Goal: Information Seeking & Learning: Find specific fact

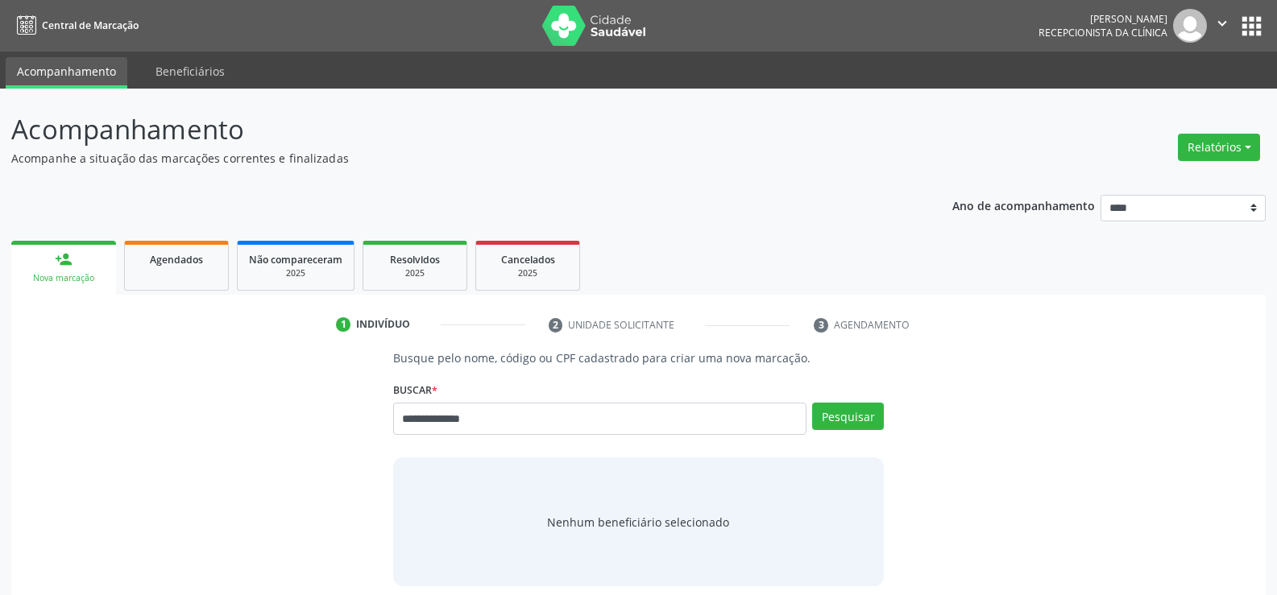
type input "**********"
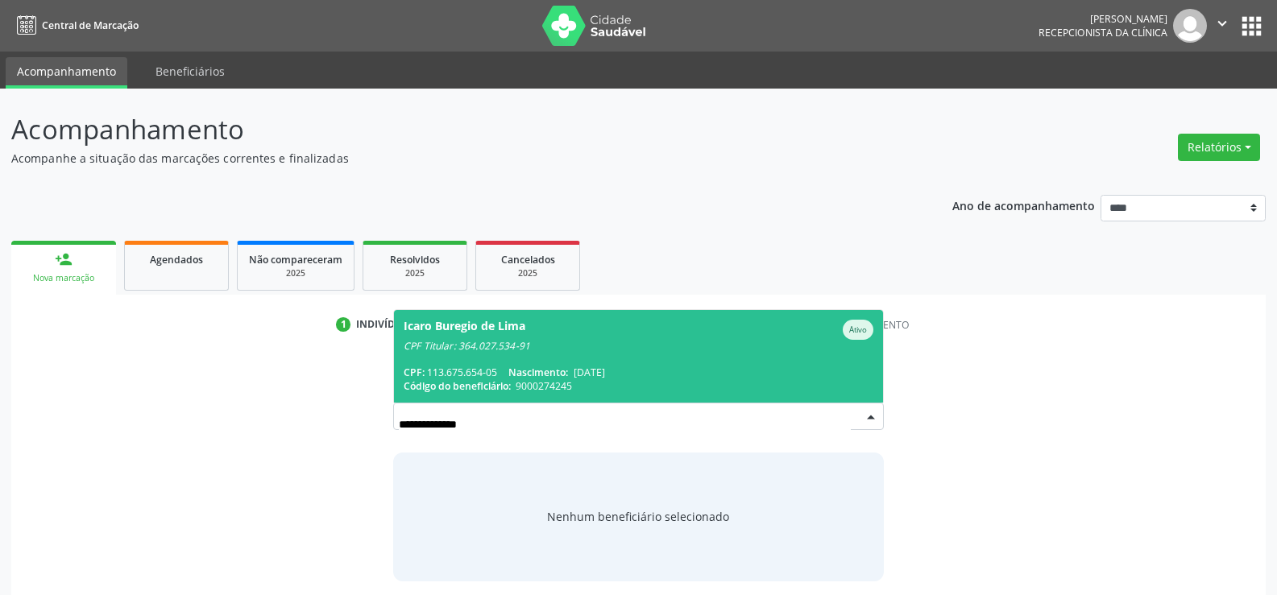
click at [543, 356] on span "Icaro Buregio de Lima Ativo CPF Titular: 364.027.534-91 CPF: 113.675.654-05 Nas…" at bounding box center [638, 356] width 489 height 93
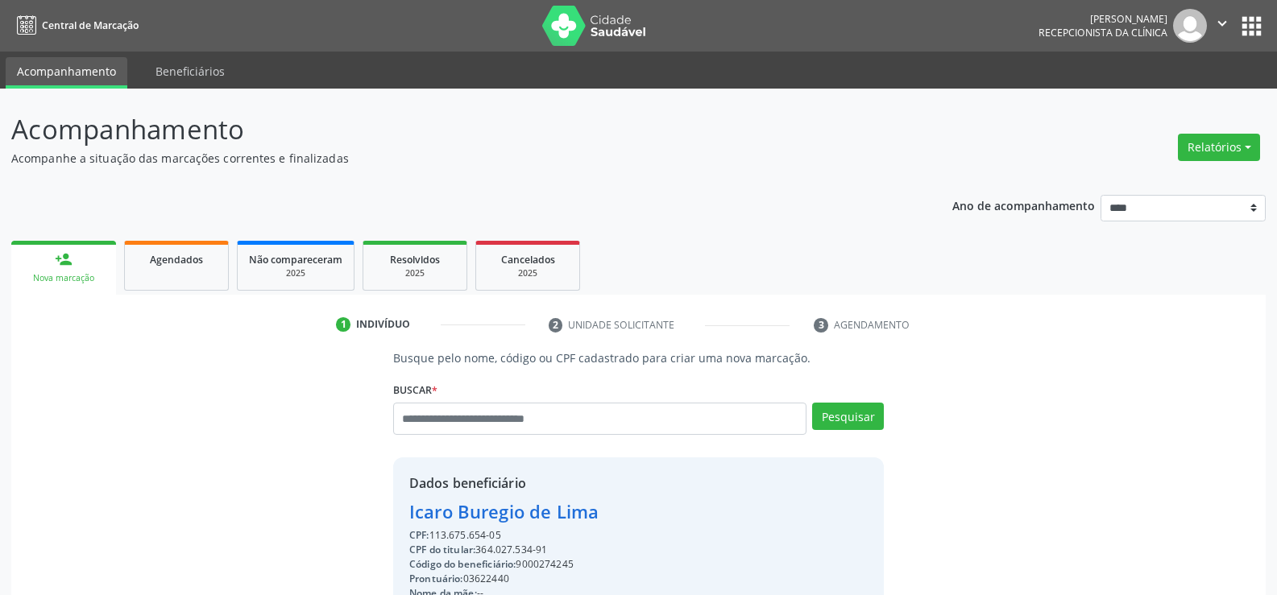
drag, startPoint x: 705, startPoint y: 519, endPoint x: 551, endPoint y: 513, distance: 154.0
click at [638, 520] on div "Icaro Buregio de Lima" at bounding box center [523, 512] width 229 height 27
copy div "Icaro Buregio de Lima"
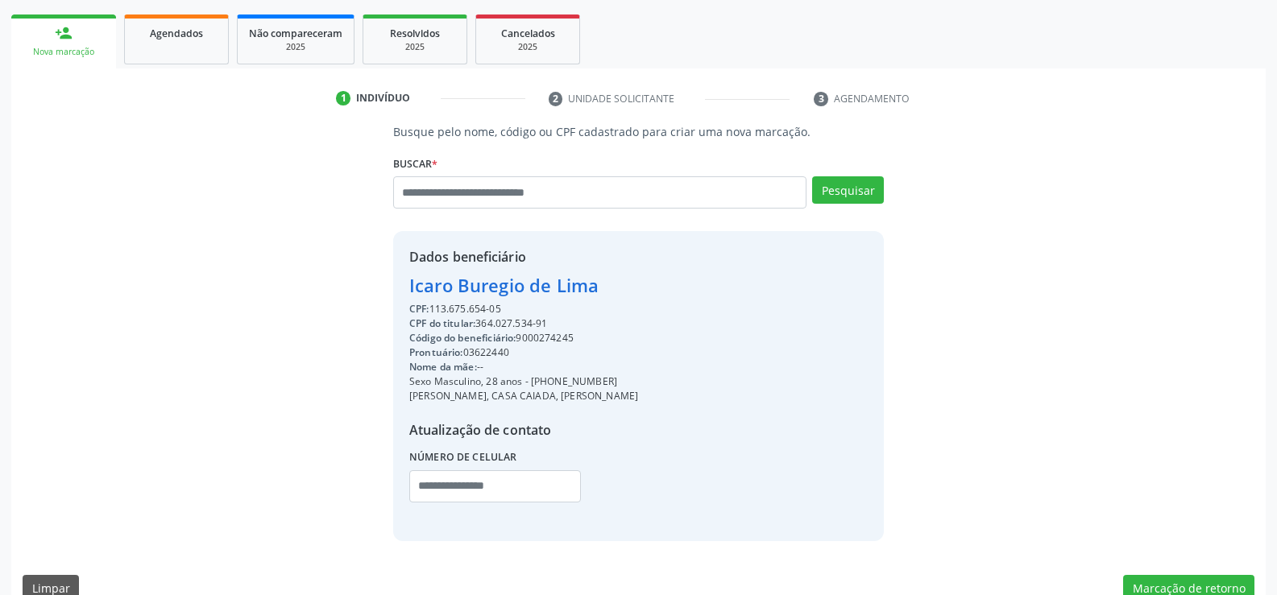
scroll to position [255, 0]
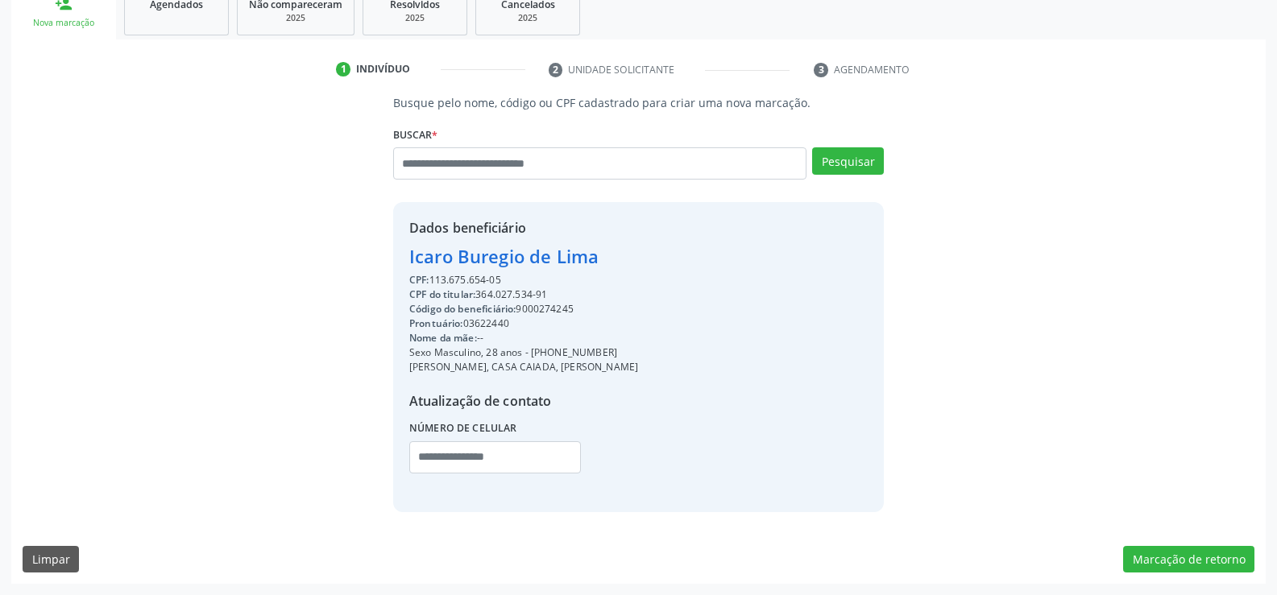
drag, startPoint x: 550, startPoint y: 351, endPoint x: 651, endPoint y: 353, distance: 100.7
click at [638, 353] on div "Sexo Masculino, 28 anos - [PHONE_NUMBER]" at bounding box center [523, 353] width 229 height 15
copy div "99983-1649"
click at [486, 154] on input "text" at bounding box center [599, 163] width 413 height 32
type input "**********"
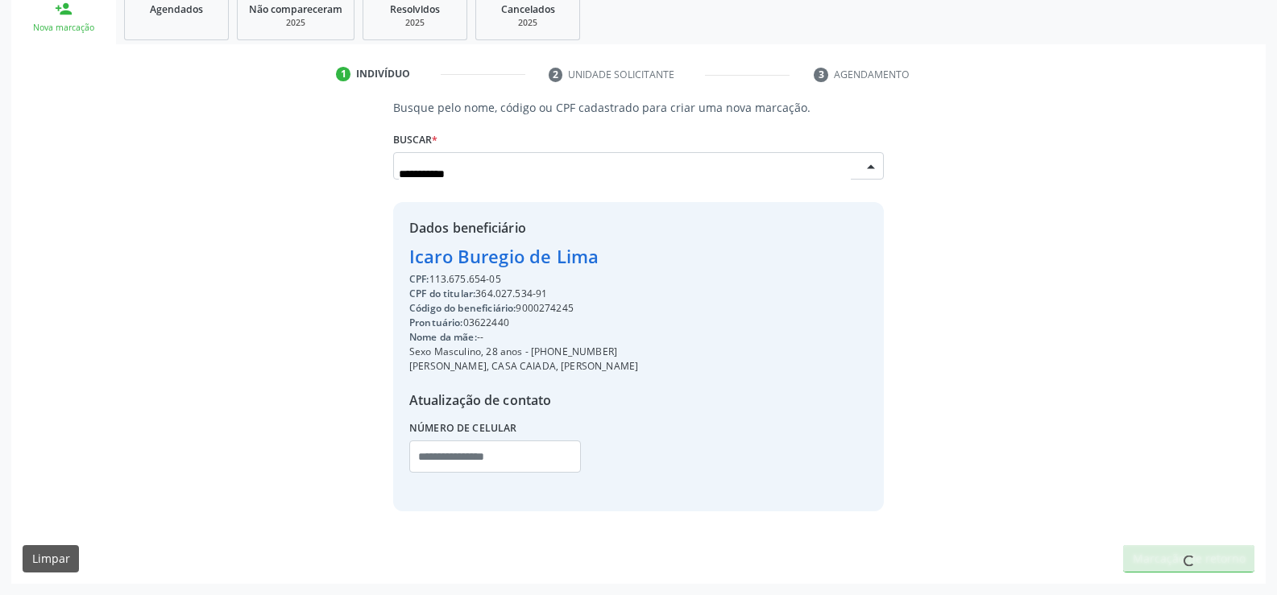
scroll to position [251, 0]
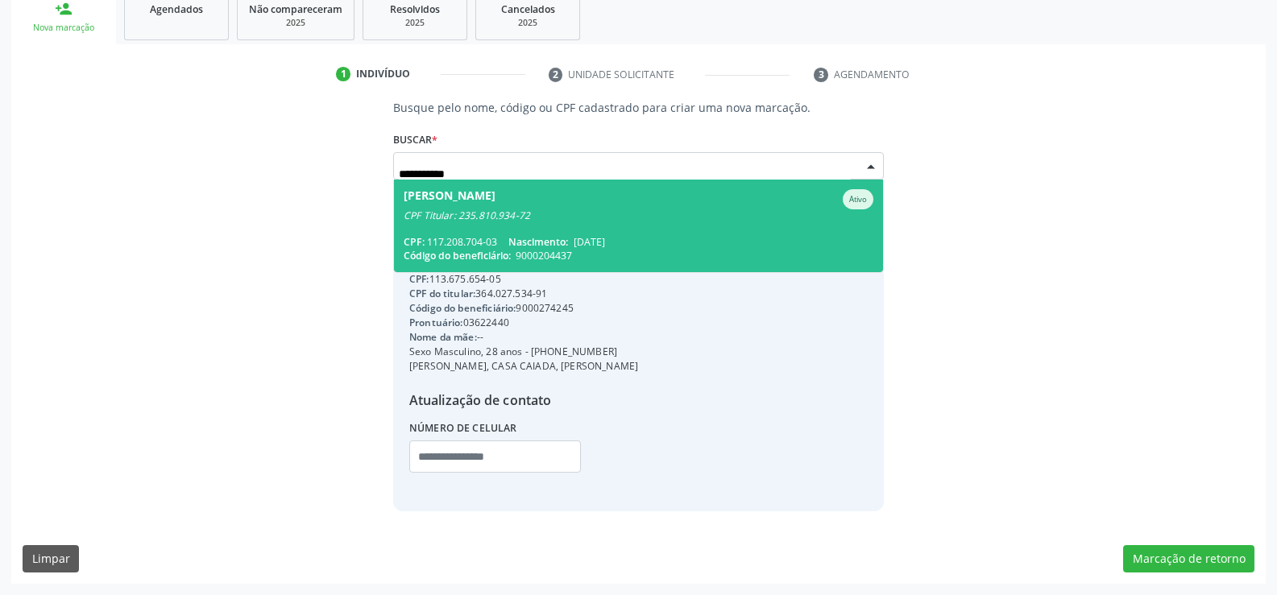
click at [542, 230] on span "[PERSON_NAME] Ativo CPF Titular: 235.810.934-72 CPF: 117.208.704-03 Nascimento:…" at bounding box center [638, 226] width 489 height 93
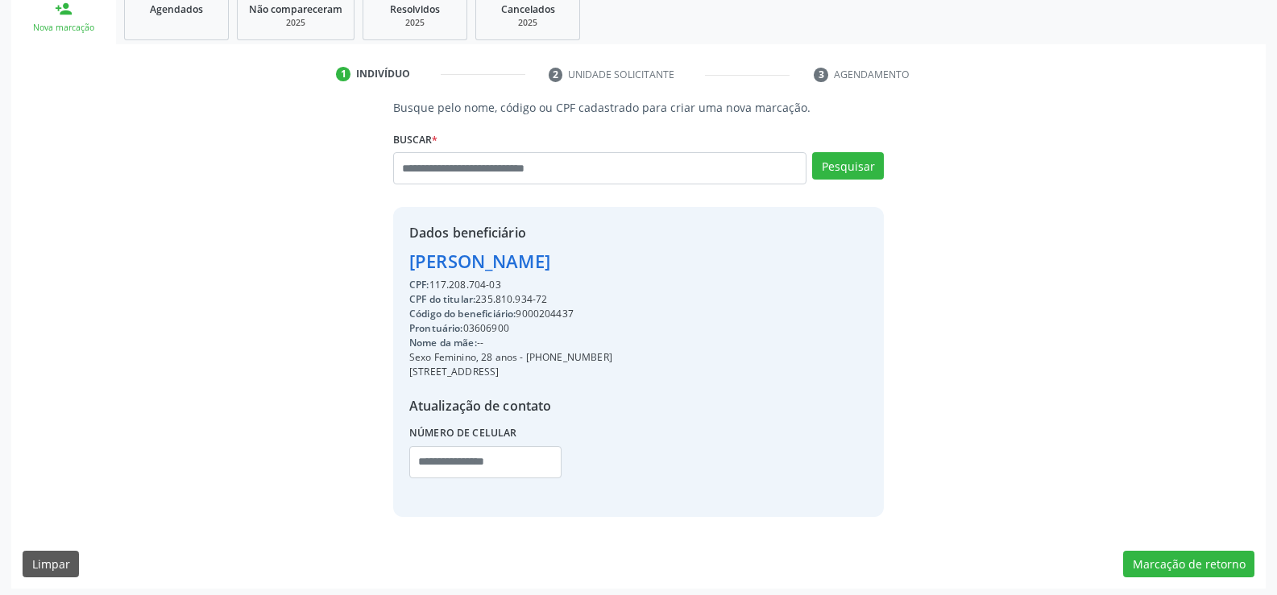
drag, startPoint x: 482, startPoint y: 296, endPoint x: 588, endPoint y: 302, distance: 106.5
click at [588, 302] on div "CPF do titular: 235.810.934-72" at bounding box center [510, 299] width 203 height 15
copy div "235.810.934-72"
click at [466, 169] on input "text" at bounding box center [599, 168] width 413 height 32
paste input "**********"
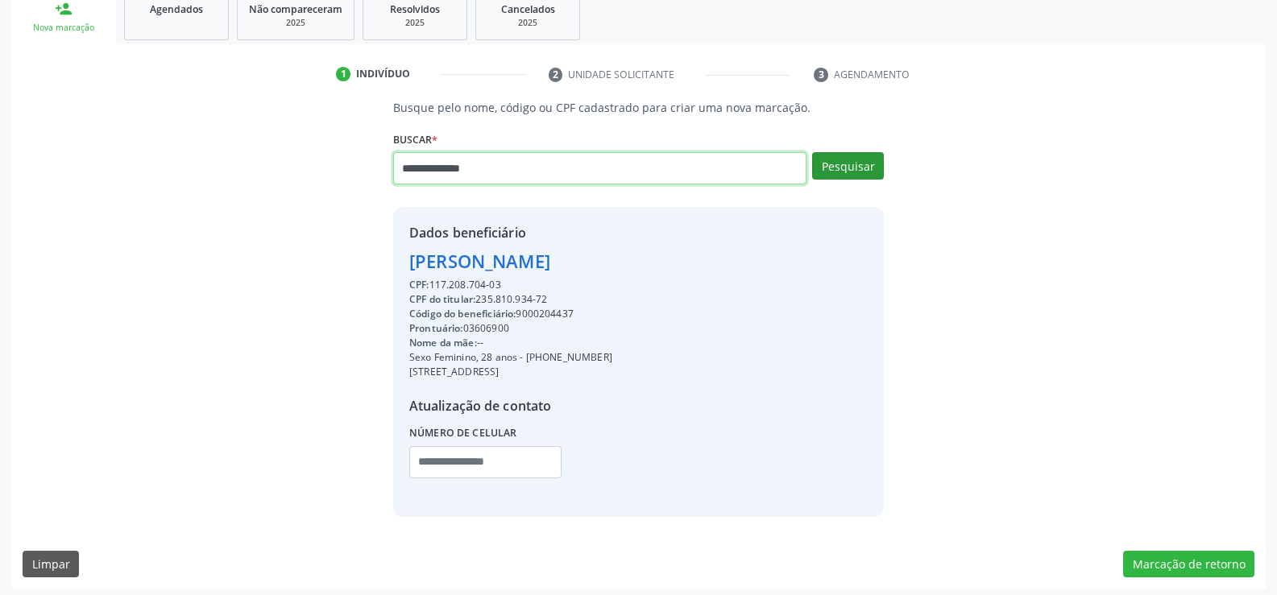
type input "**********"
click at [856, 164] on button "Pesquisar" at bounding box center [848, 165] width 72 height 27
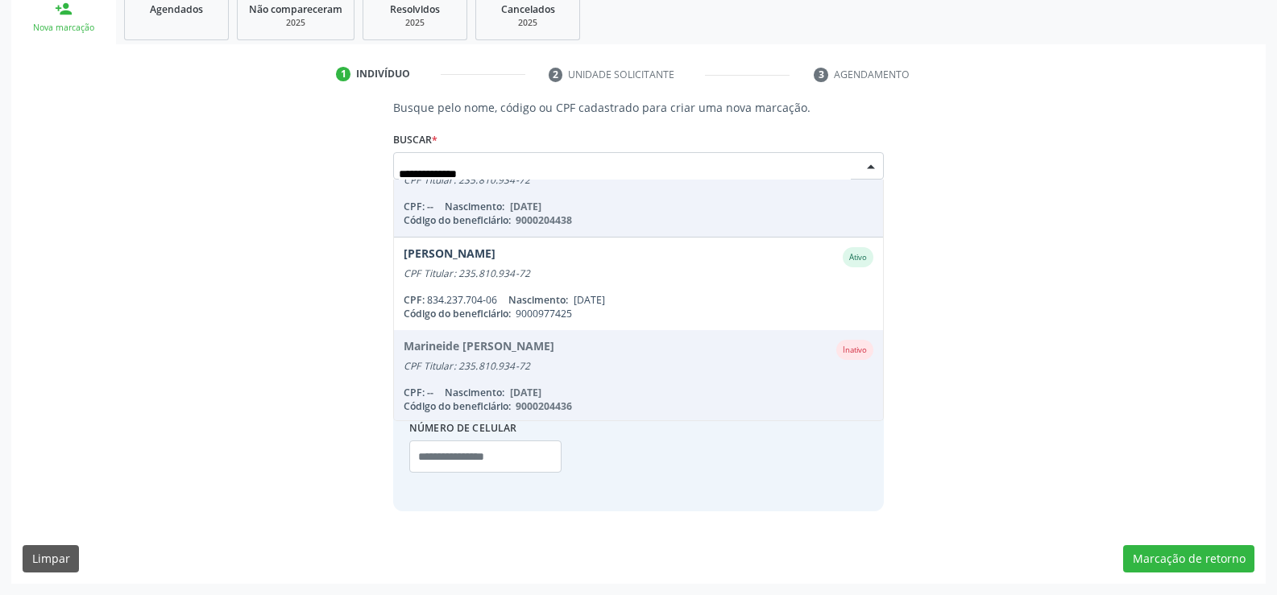
scroll to position [318, 0]
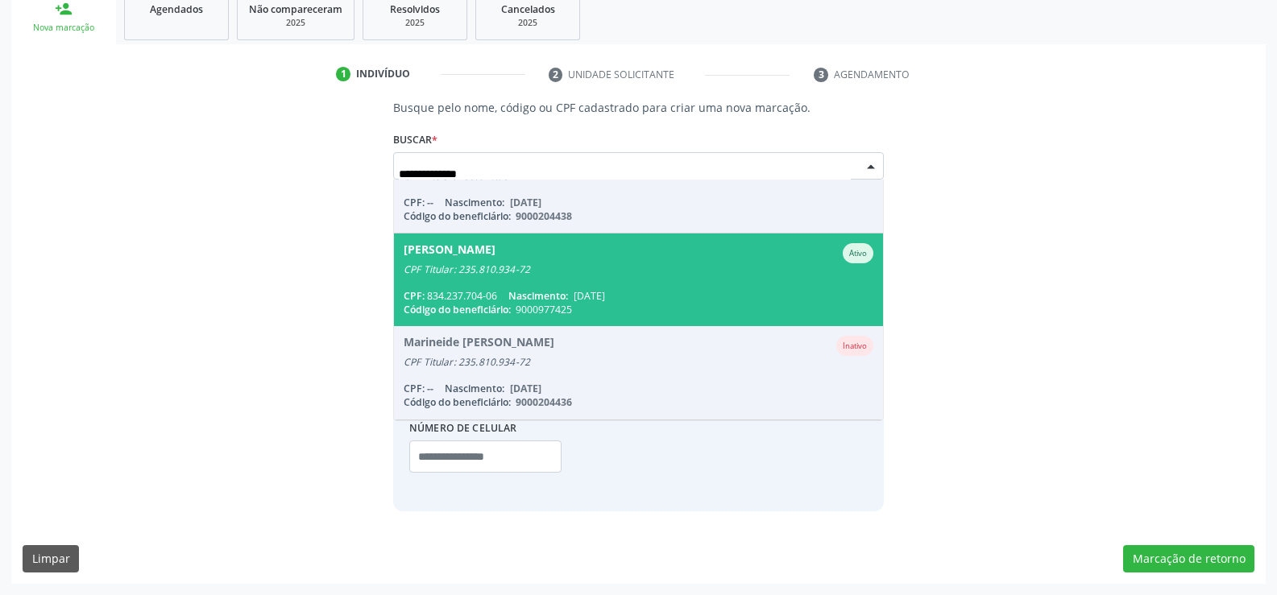
click at [628, 277] on span "[PERSON_NAME] CPF Titular: 235.810.934-72 CPF: 834.237.704-06 Nascimento: [DATE…" at bounding box center [638, 280] width 489 height 93
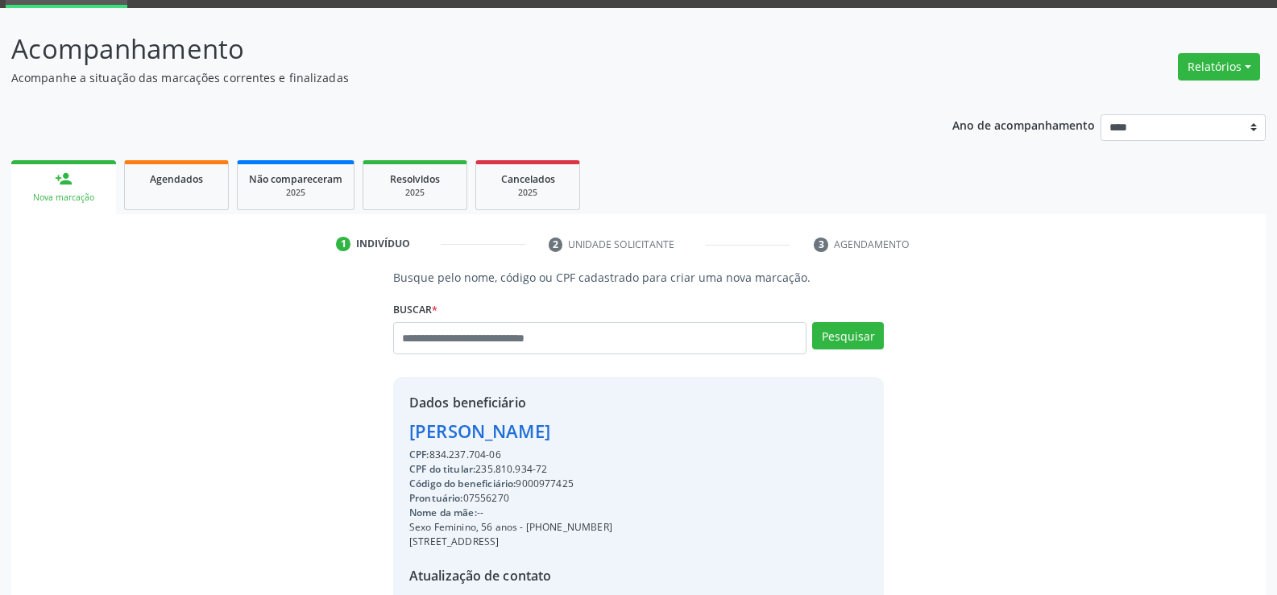
scroll to position [0, 0]
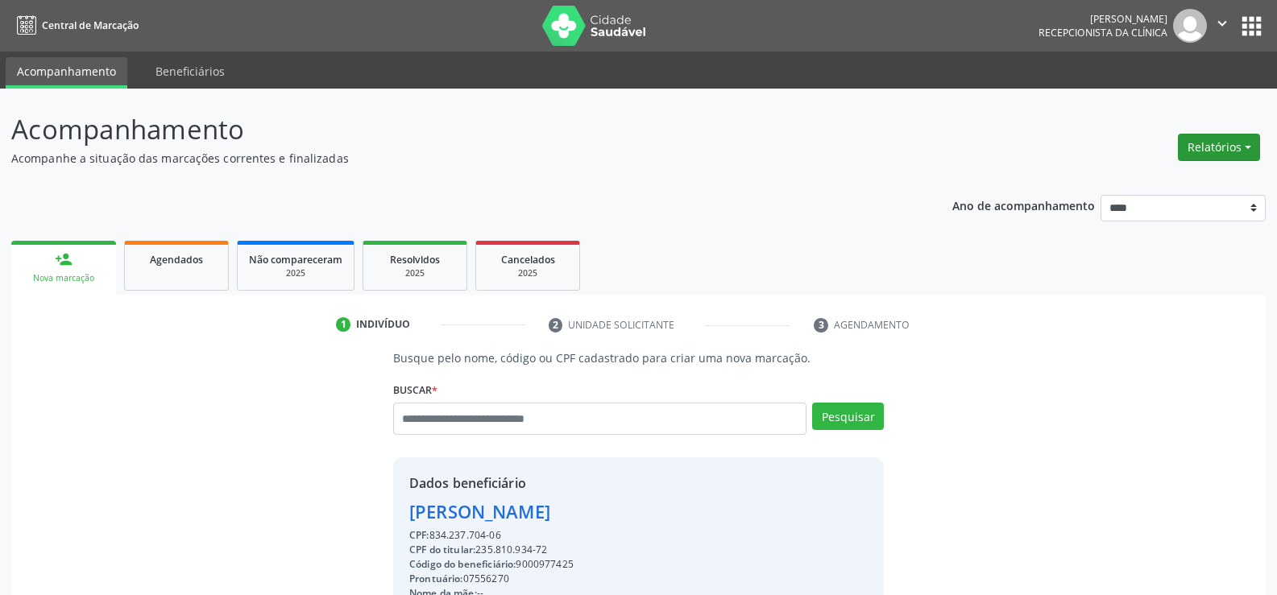
click at [1208, 151] on button "Relatórios" at bounding box center [1219, 147] width 82 height 27
click at [1155, 188] on link "Agendamentos" at bounding box center [1174, 182] width 173 height 23
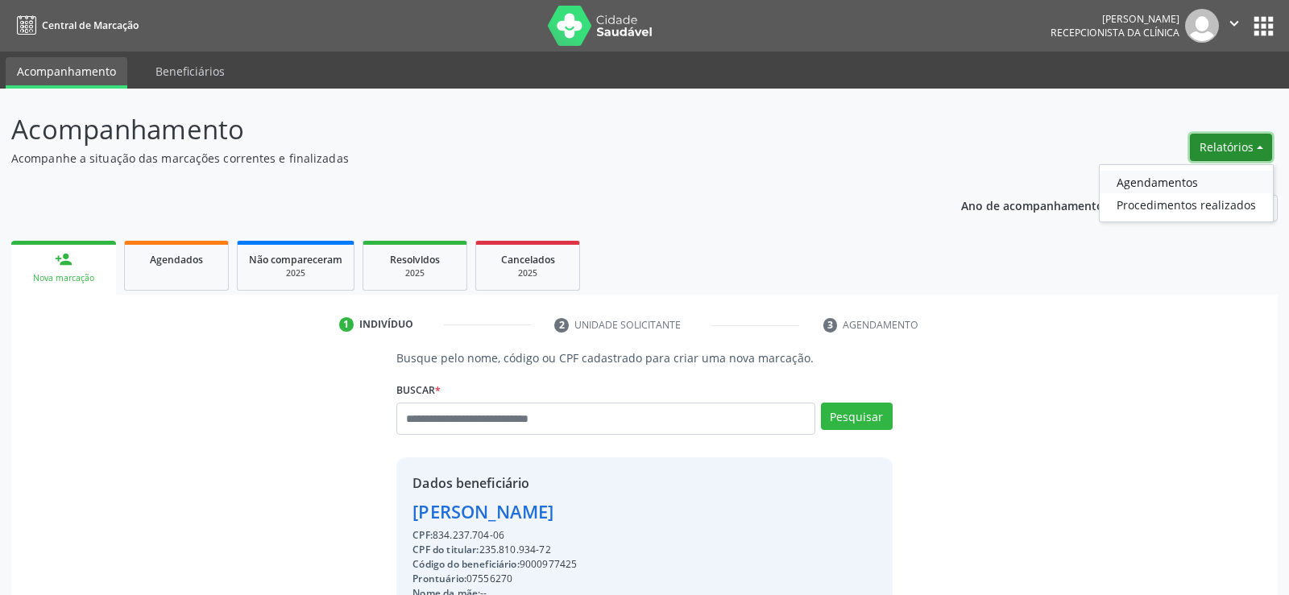
select select "*"
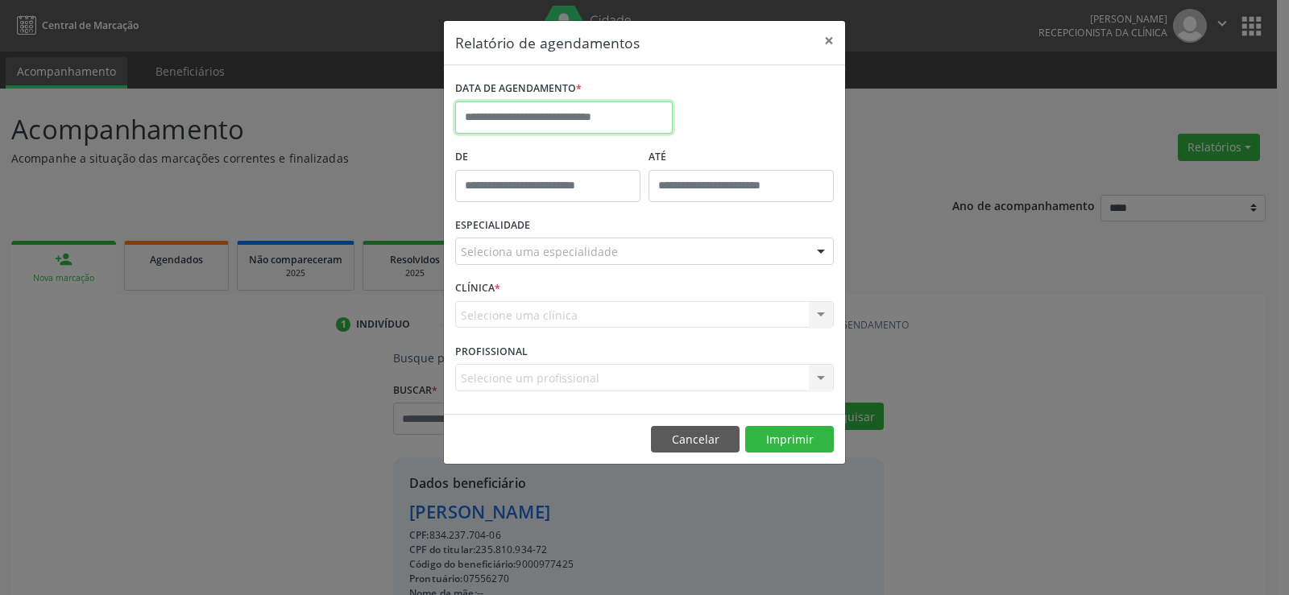
click at [547, 109] on input "text" at bounding box center [564, 118] width 218 height 32
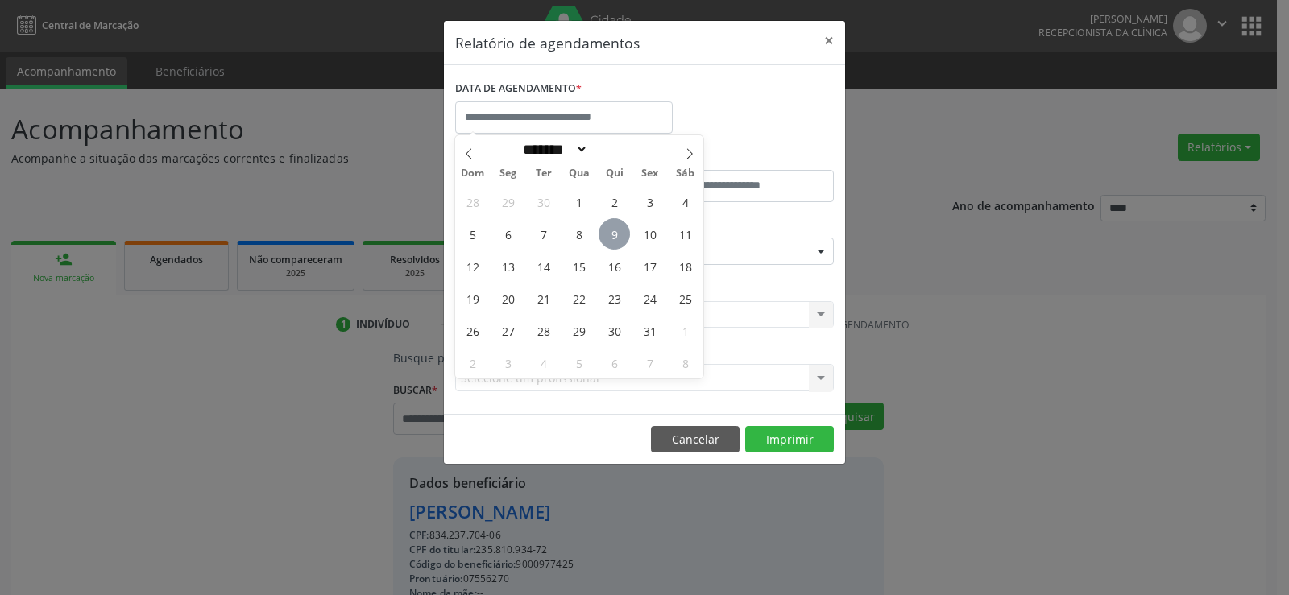
click at [615, 232] on span "9" at bounding box center [614, 233] width 31 height 31
type input "**********"
click at [615, 232] on span "9" at bounding box center [614, 233] width 31 height 31
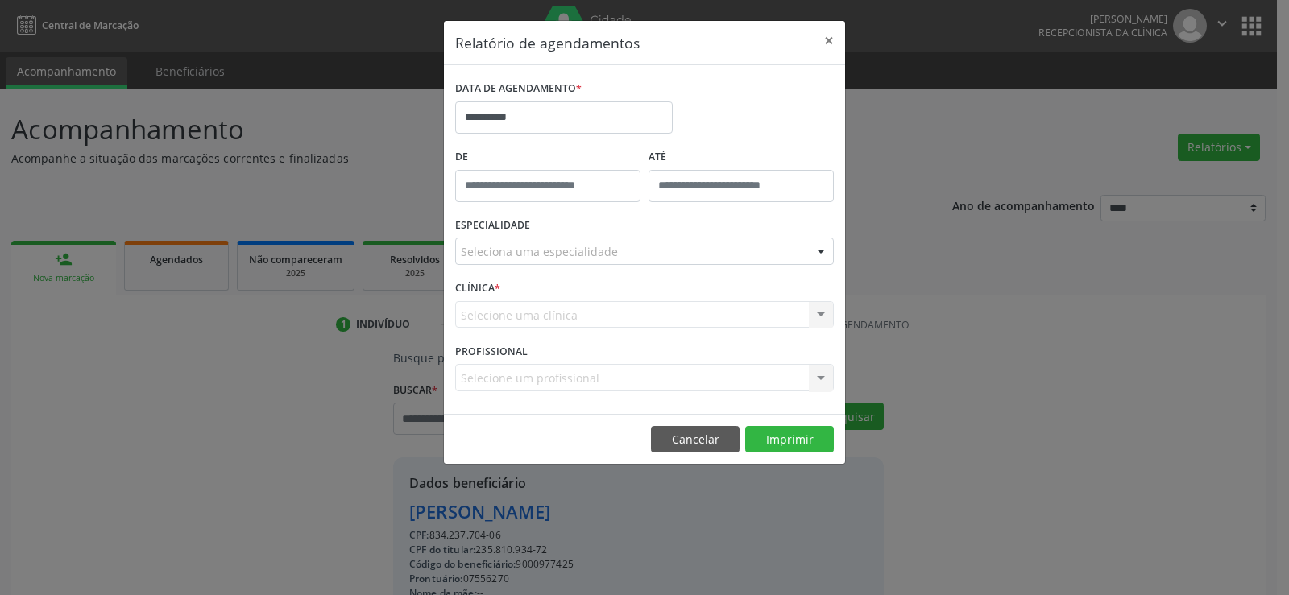
click at [615, 232] on div "ESPECIALIDADE Seleciona uma especialidade Todas as especialidades Alergologia A…" at bounding box center [644, 244] width 387 height 63
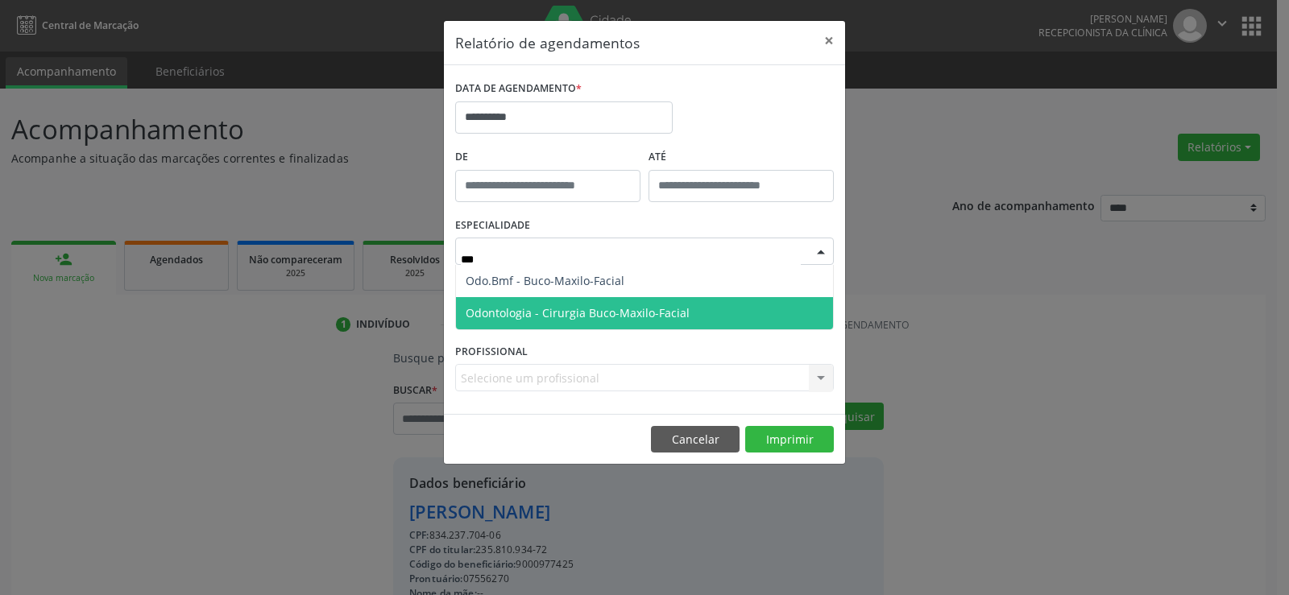
click at [607, 310] on span "Odontologia - Cirurgia Buco-Maxilo-Facial" at bounding box center [578, 312] width 224 height 15
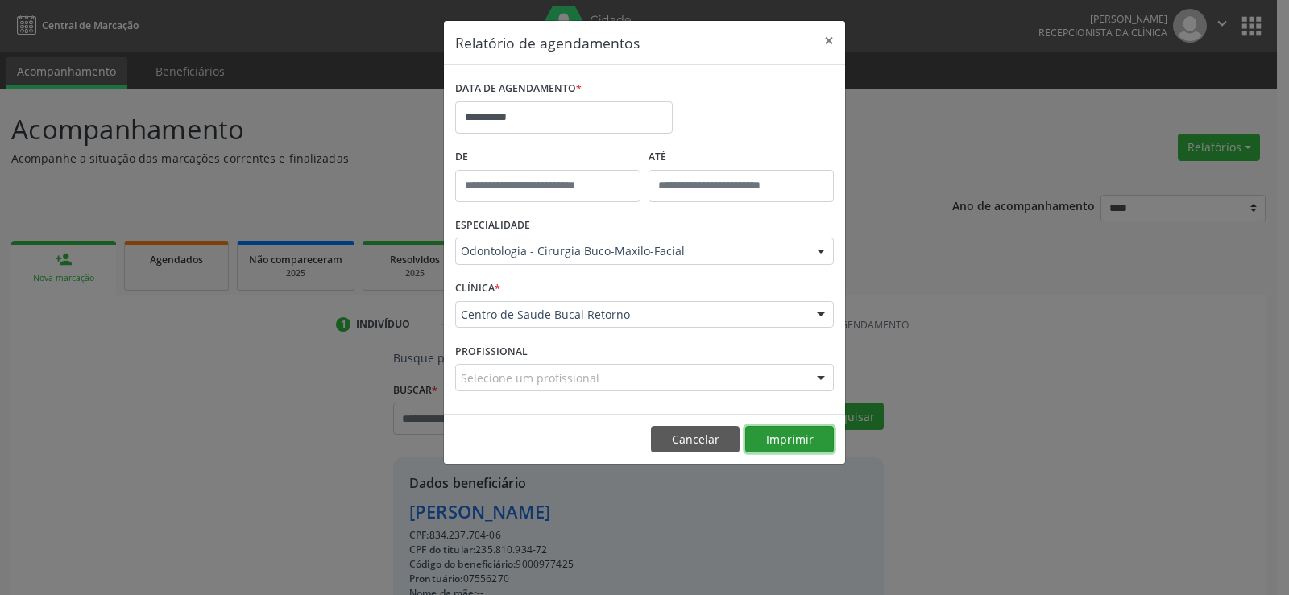
click at [803, 442] on button "Imprimir" at bounding box center [789, 439] width 89 height 27
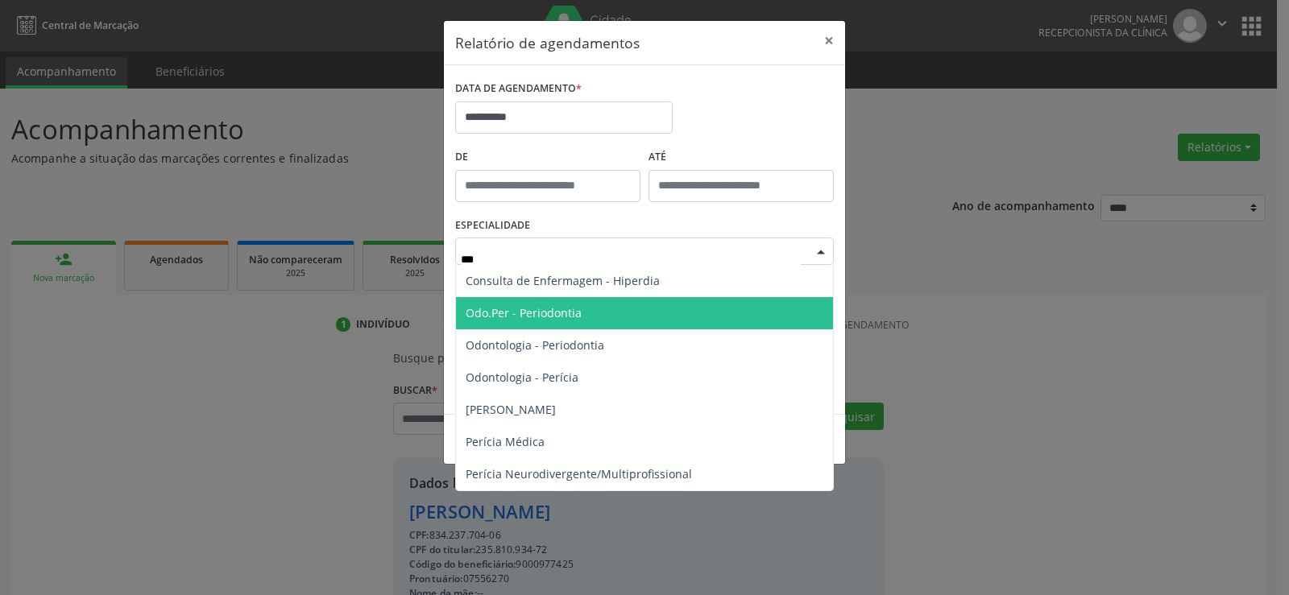
type input "****"
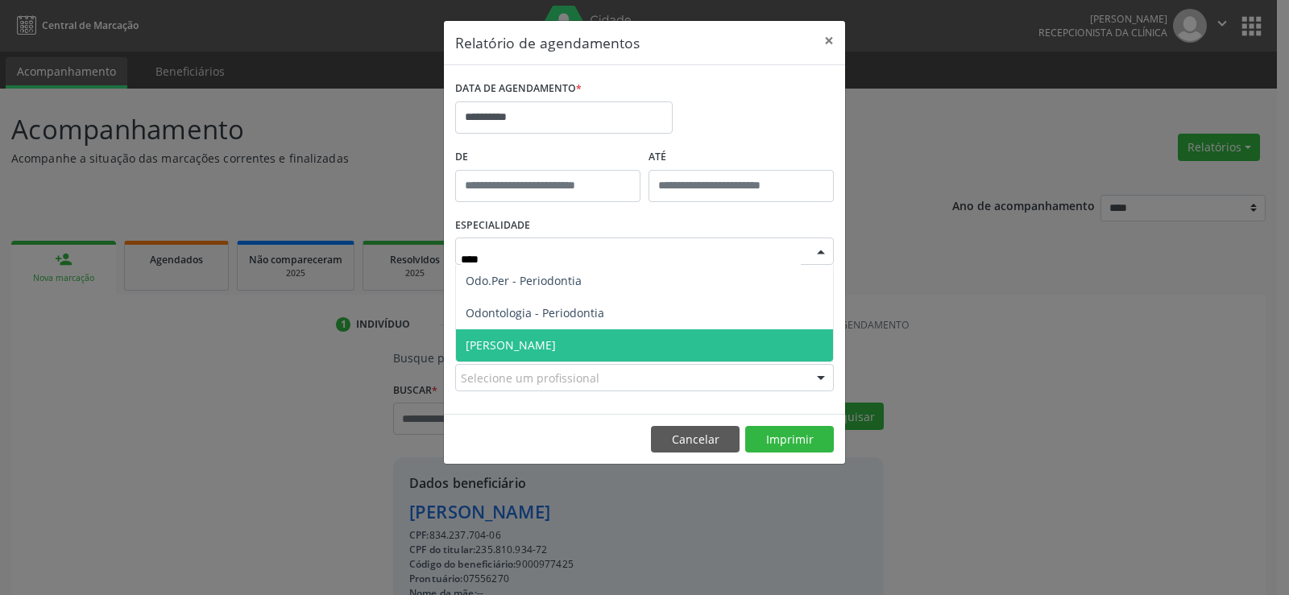
click at [605, 351] on span "[PERSON_NAME]" at bounding box center [644, 345] width 377 height 32
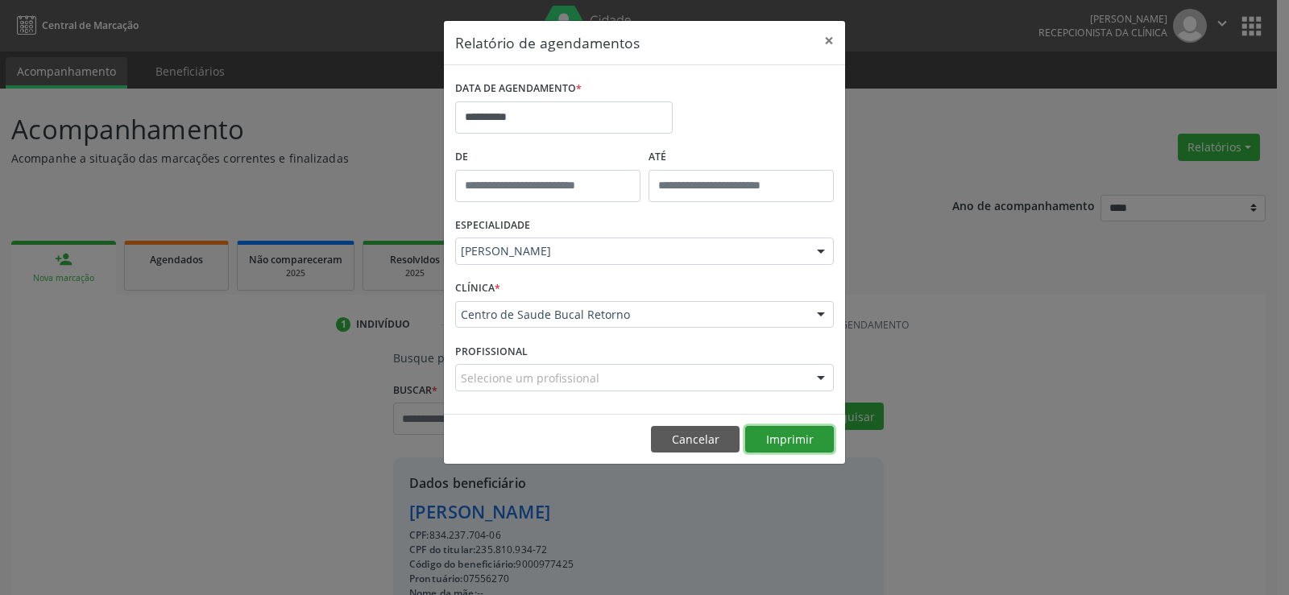
click at [811, 444] on button "Imprimir" at bounding box center [789, 439] width 89 height 27
click at [836, 39] on button "×" at bounding box center [829, 40] width 32 height 39
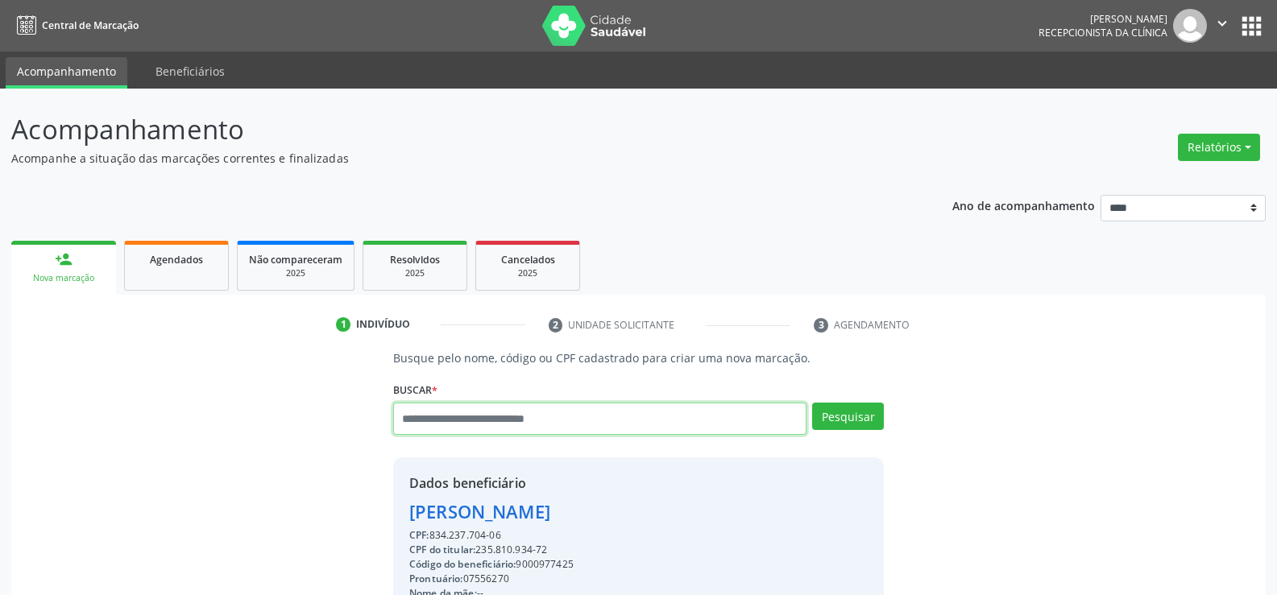
click at [507, 421] on input "text" at bounding box center [599, 419] width 413 height 32
type input "**********"
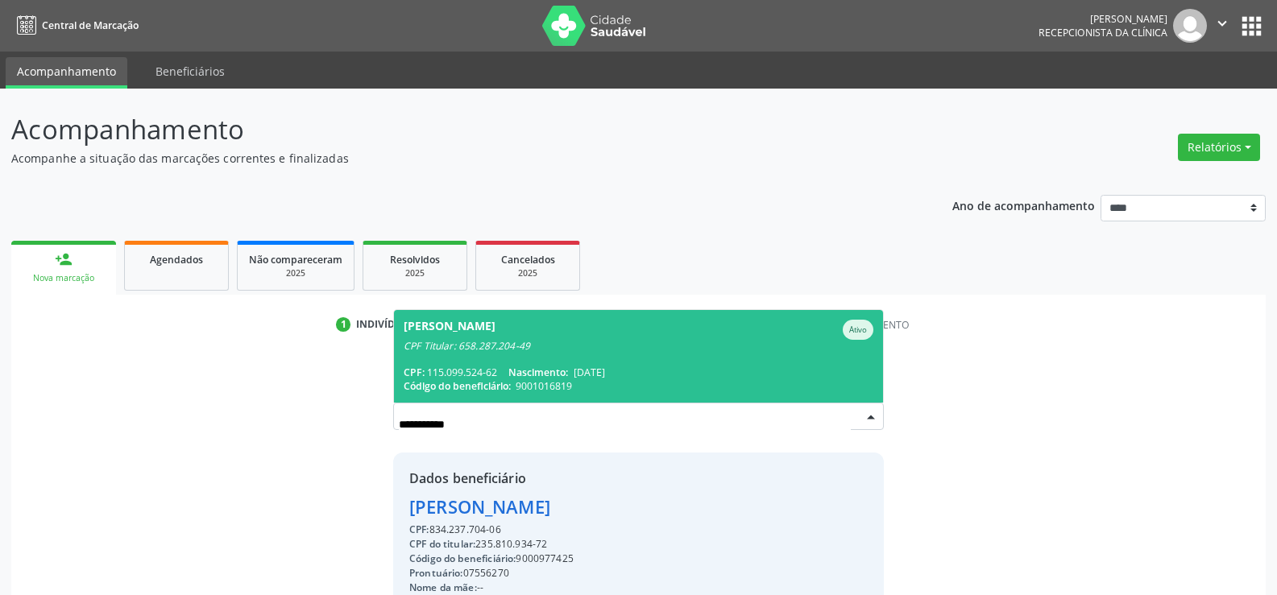
click at [509, 356] on span "[PERSON_NAME] Ativo CPF Titular: 658.287.204-49 CPF: 115.099.524-62 Nascimento:…" at bounding box center [638, 356] width 489 height 93
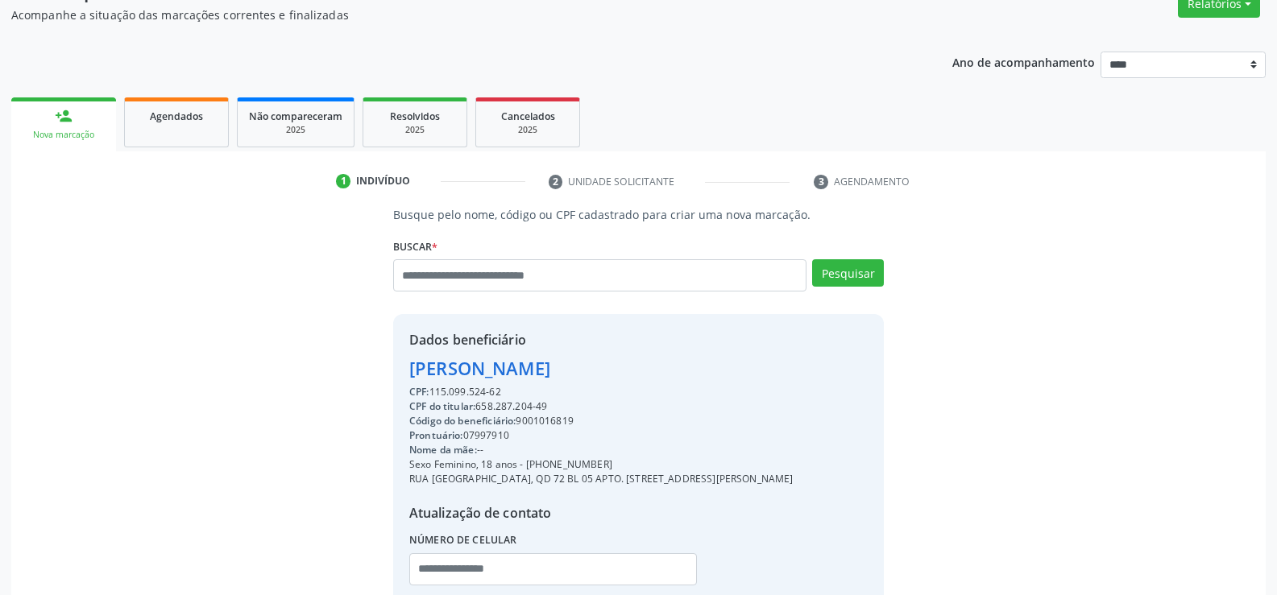
scroll to position [161, 0]
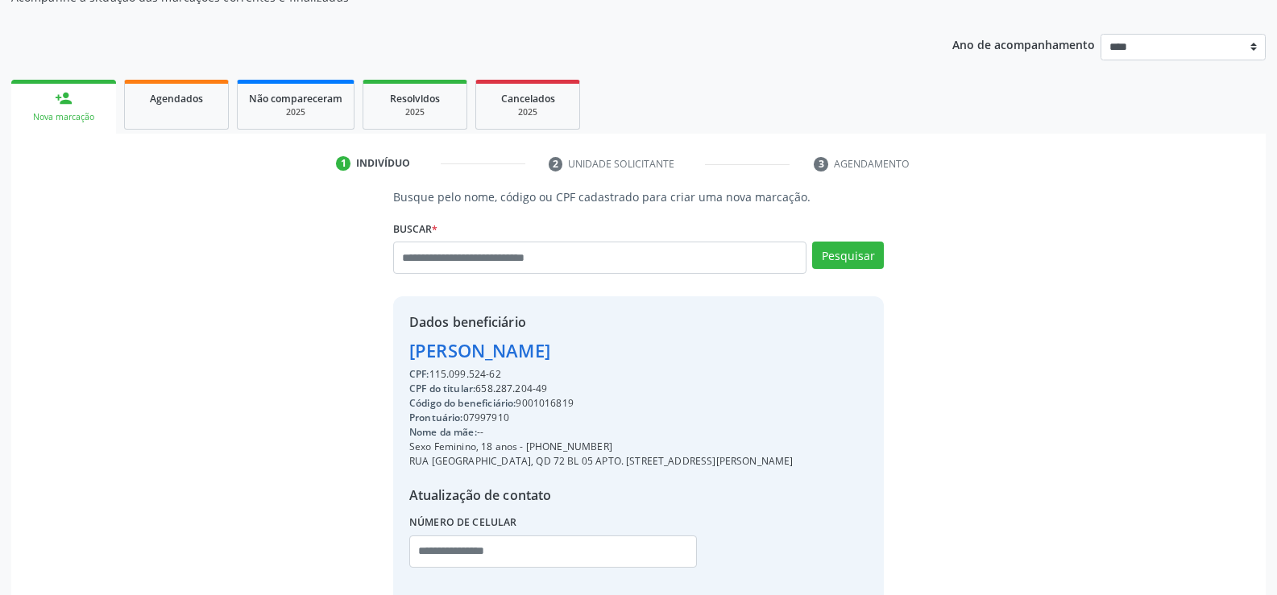
drag, startPoint x: 410, startPoint y: 355, endPoint x: 678, endPoint y: 370, distance: 268.7
click at [678, 370] on div "Dados beneficiário [PERSON_NAME] CPF: 115.099.524-62 CPF do titular: 658.287.20…" at bounding box center [601, 451] width 384 height 277
copy div "[PERSON_NAME] CPF: 115.099.524-62"
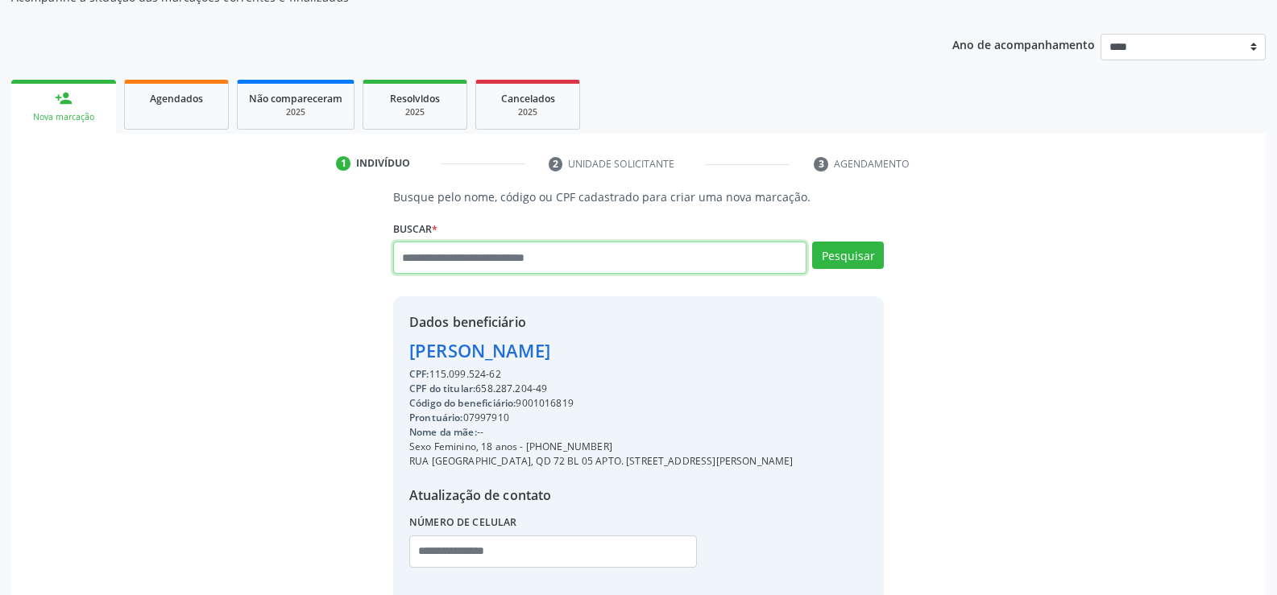
click at [462, 251] on input "text" at bounding box center [599, 258] width 413 height 32
paste input "**********"
type input "**********"
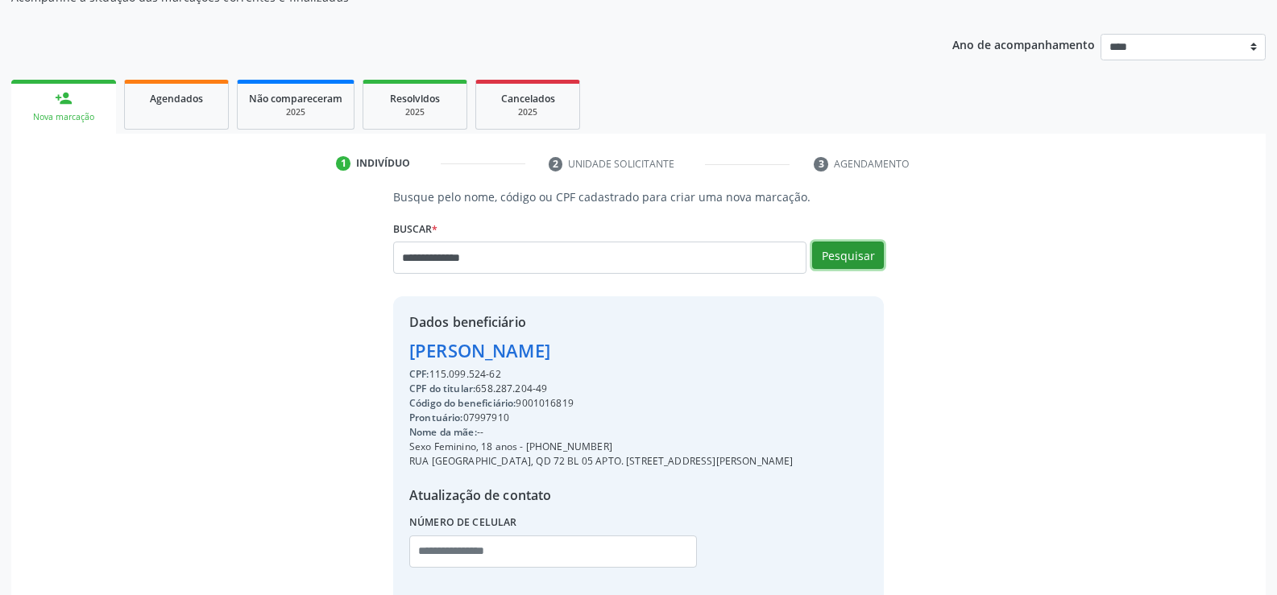
click at [851, 255] on button "Pesquisar" at bounding box center [848, 255] width 72 height 27
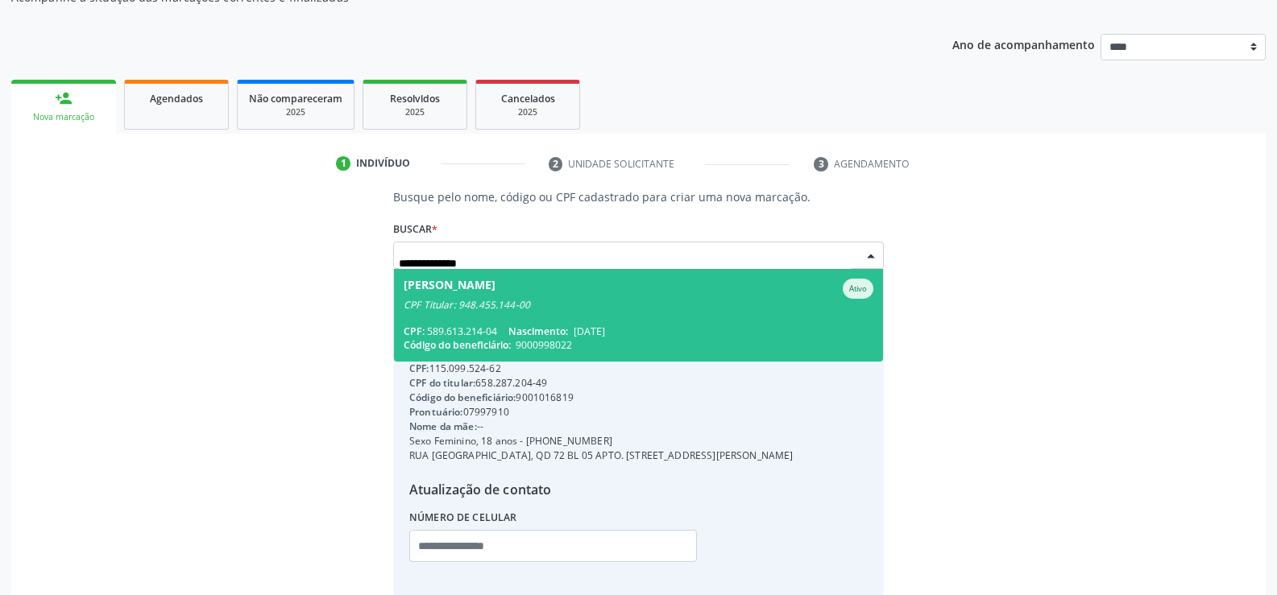
click at [632, 289] on div "[PERSON_NAME]" at bounding box center [639, 289] width 470 height 20
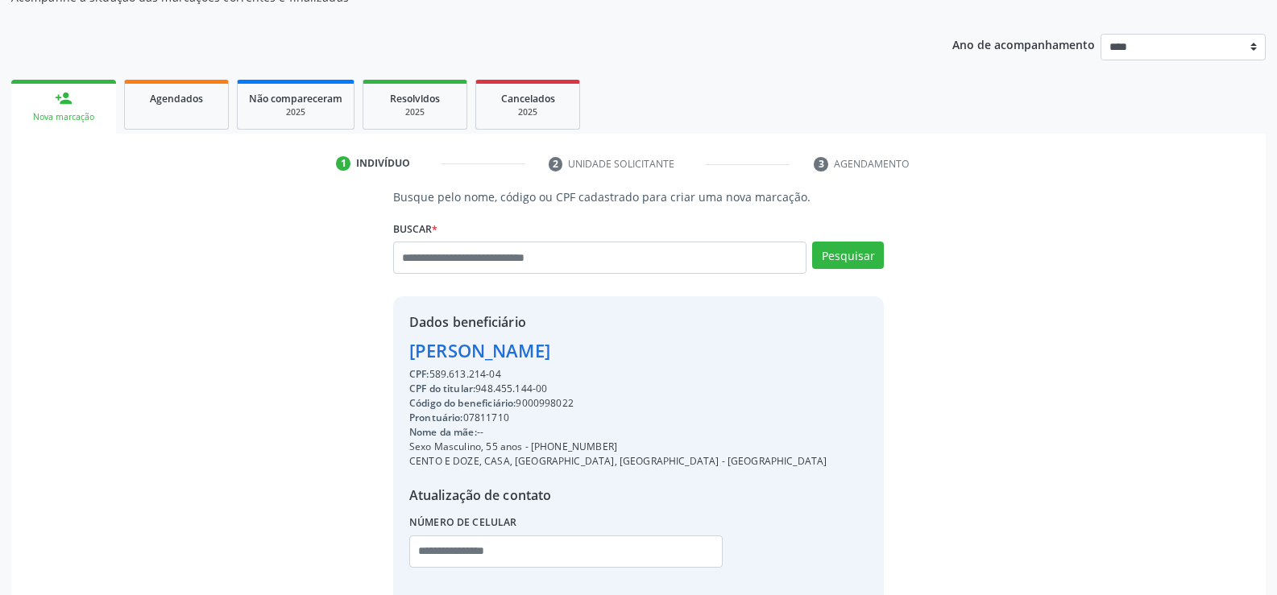
drag, startPoint x: 410, startPoint y: 356, endPoint x: 686, endPoint y: 353, distance: 275.5
click at [686, 353] on div "Dados beneficiário [PERSON_NAME] CPF: 589.613.214-04 CPF do titular: 948.455.14…" at bounding box center [638, 450] width 491 height 309
copy div "[PERSON_NAME]"
drag, startPoint x: 550, startPoint y: 443, endPoint x: 650, endPoint y: 445, distance: 99.9
click at [650, 445] on div "Sexo Masculino, 55 anos - [PHONE_NUMBER]" at bounding box center [617, 447] width 417 height 15
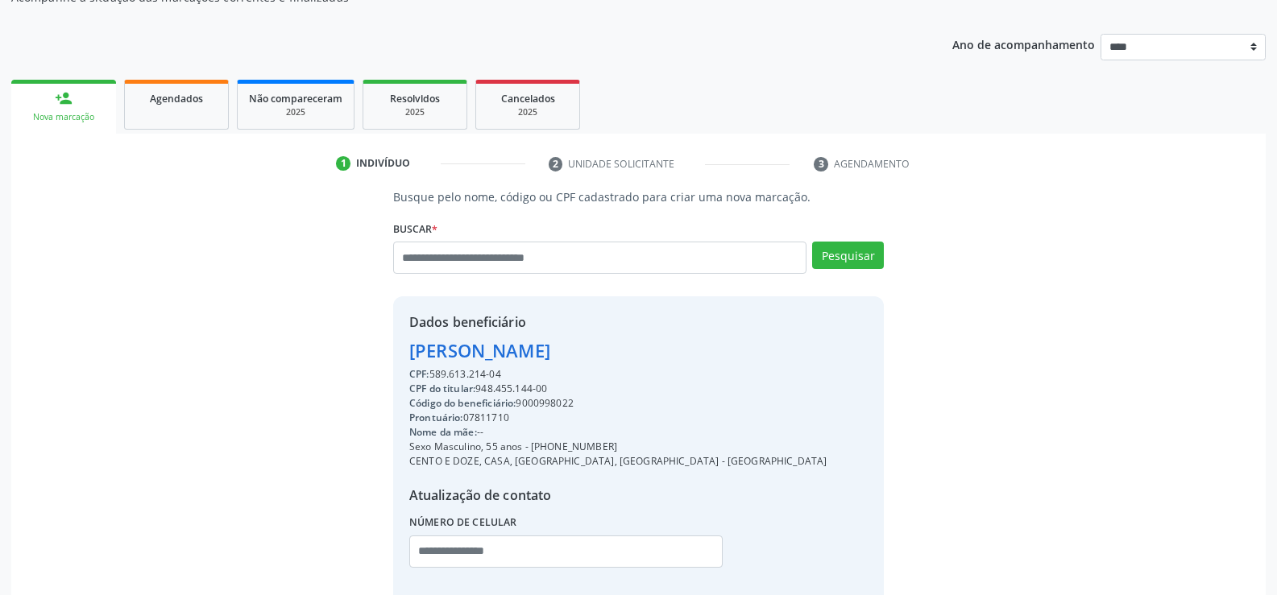
copy div "98573-9890"
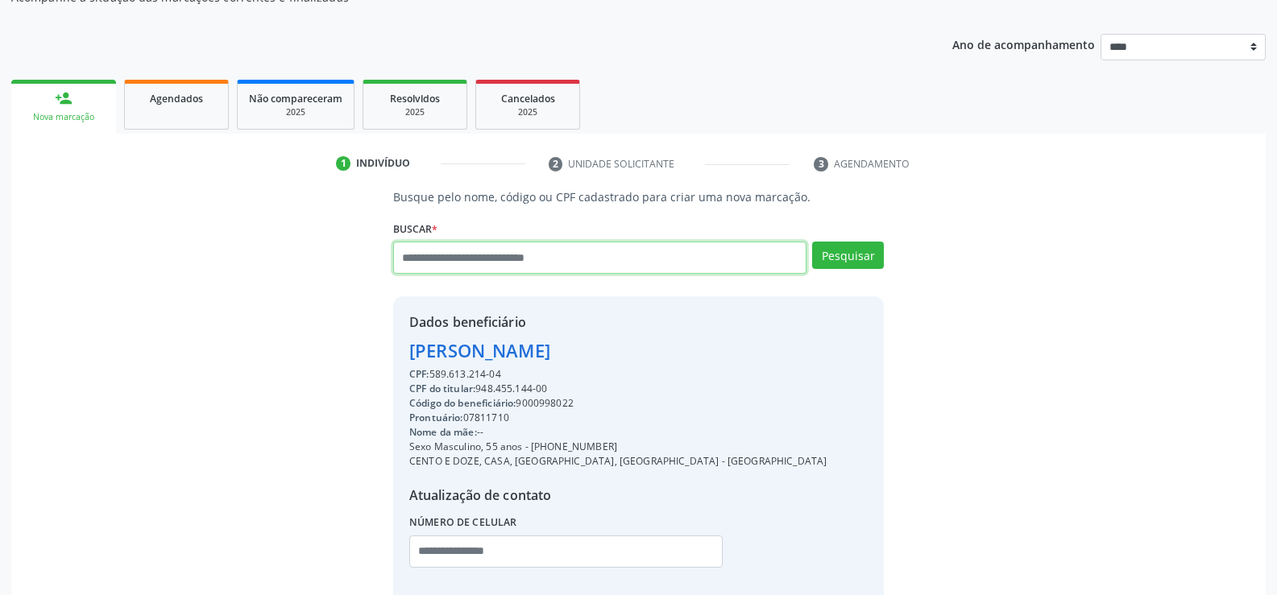
click at [483, 251] on input "text" at bounding box center [599, 258] width 413 height 32
paste input "**********"
type input "**********"
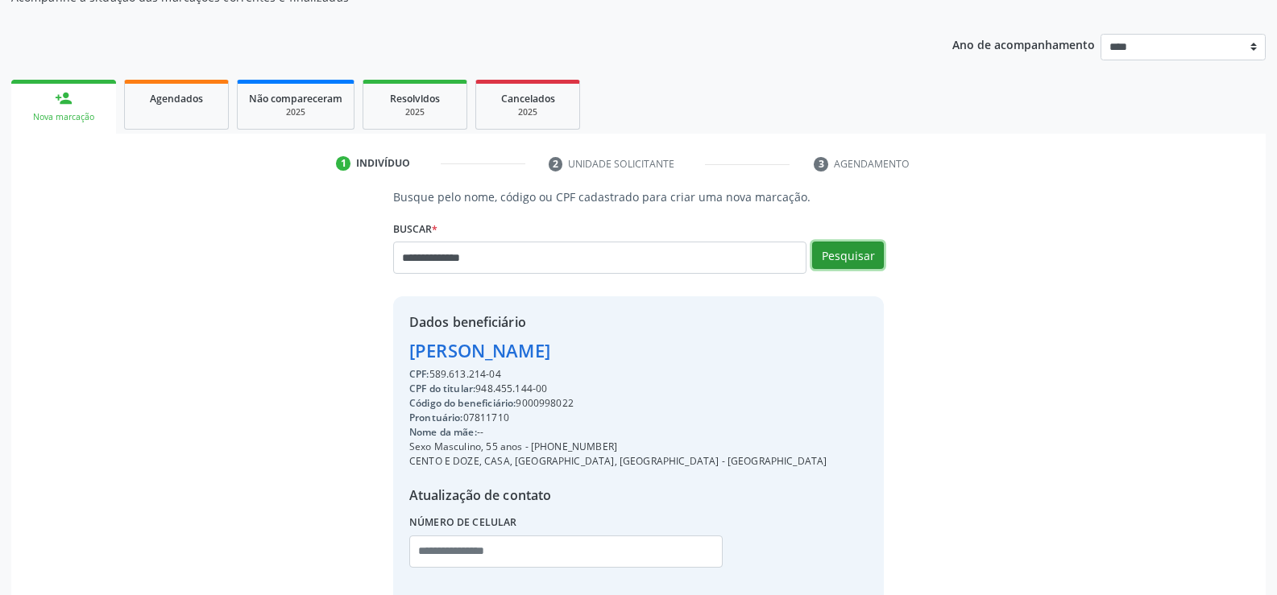
click at [851, 256] on button "Pesquisar" at bounding box center [848, 255] width 72 height 27
type input "**********"
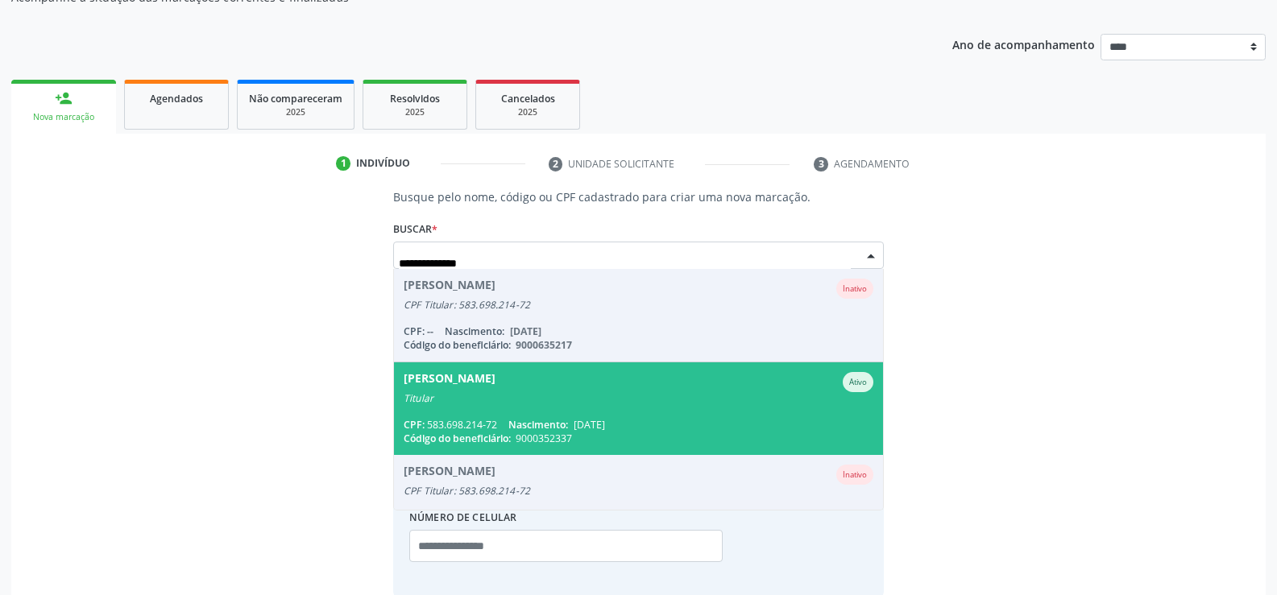
scroll to position [81, 0]
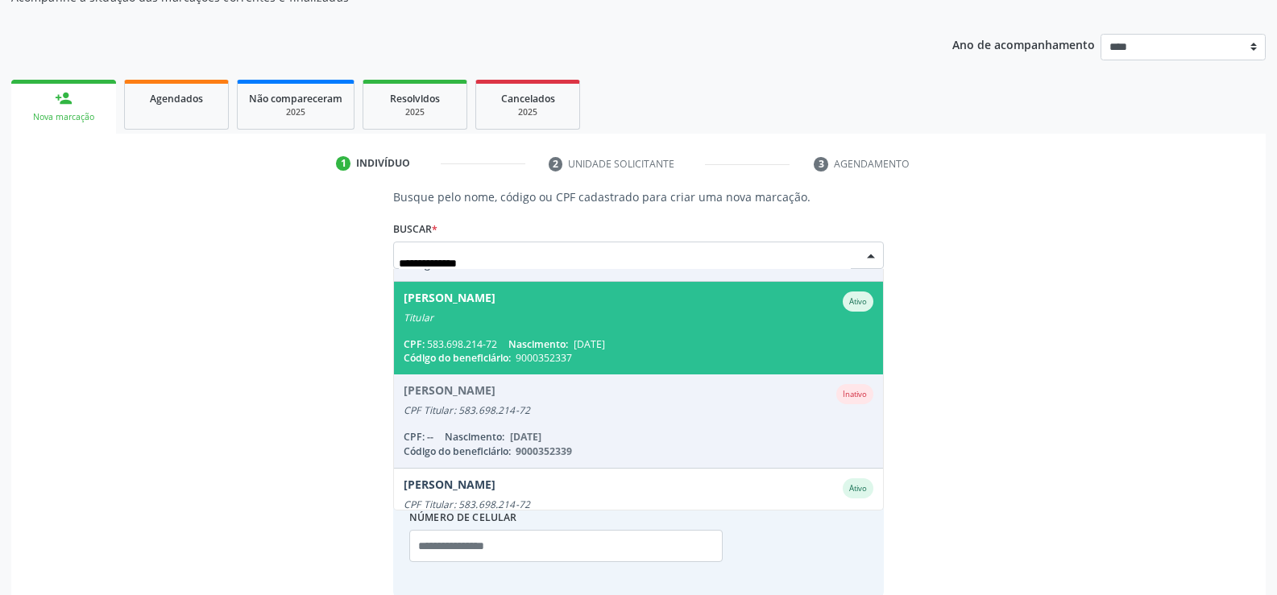
click at [519, 338] on span "Nascimento:" at bounding box center [538, 345] width 60 height 14
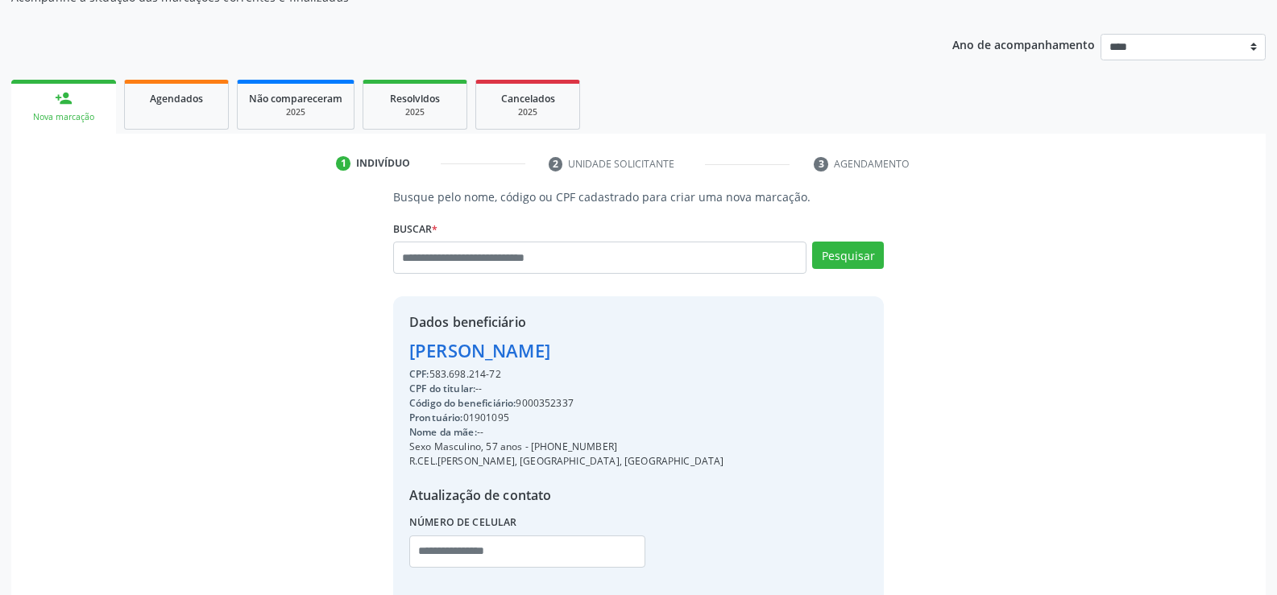
drag, startPoint x: 405, startPoint y: 354, endPoint x: 797, endPoint y: 345, distance: 391.6
click at [797, 345] on div "Dados beneficiário [PERSON_NAME] CPF: 583.698.214-72 CPF do titular: -- Código …" at bounding box center [638, 450] width 491 height 309
copy div "[PERSON_NAME]"
drag, startPoint x: 550, startPoint y: 448, endPoint x: 667, endPoint y: 448, distance: 116.8
click at [667, 448] on div "Sexo Masculino, 57 anos - [PHONE_NUMBER]" at bounding box center [566, 447] width 315 height 15
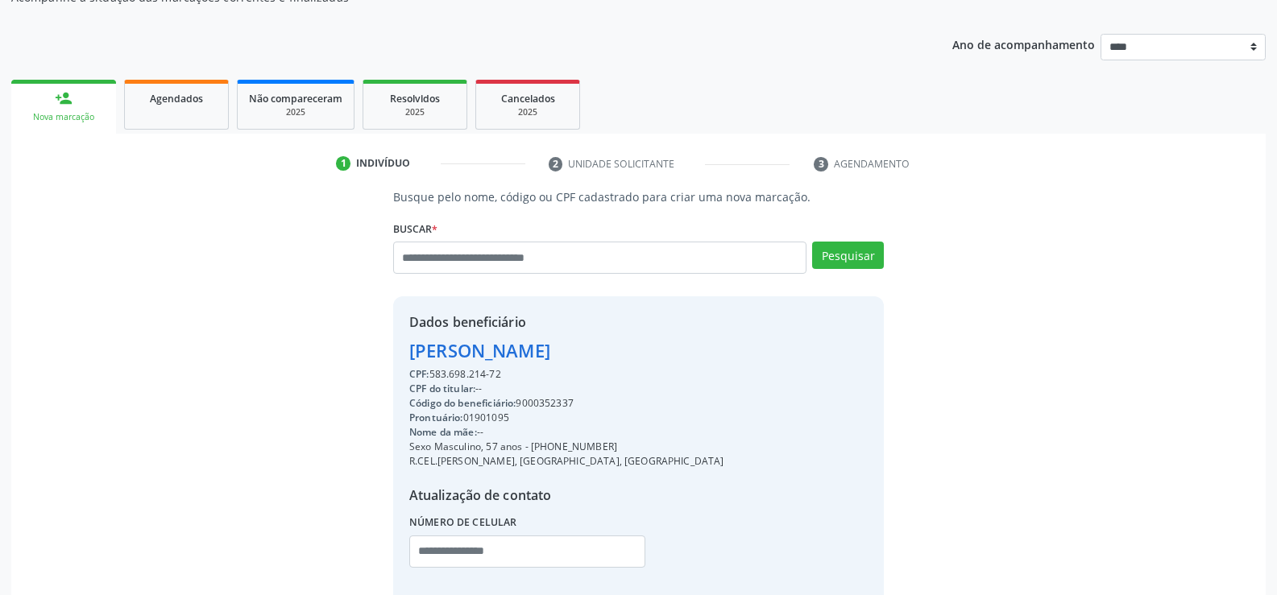
copy div "99262-8907"
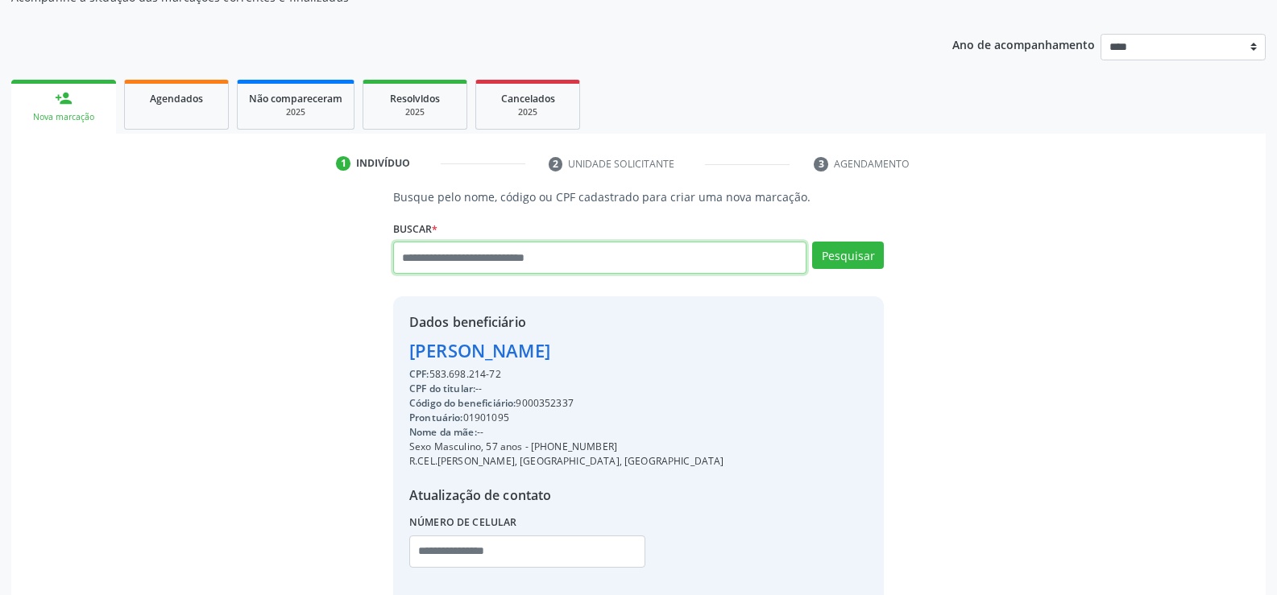
click at [554, 263] on input "text" at bounding box center [599, 258] width 413 height 32
type input "**********"
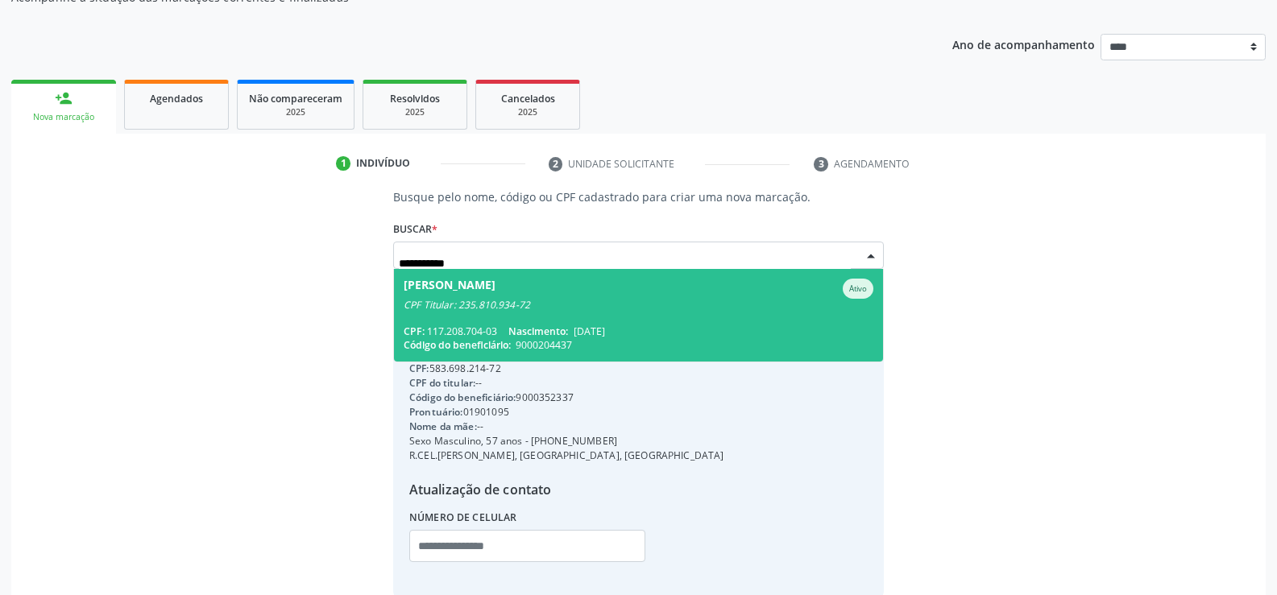
scroll to position [0, 0]
click at [557, 321] on span "[PERSON_NAME] Ativo CPF Titular: 235.810.934-72 CPF: 117.208.704-03 Nascimento:…" at bounding box center [638, 315] width 489 height 93
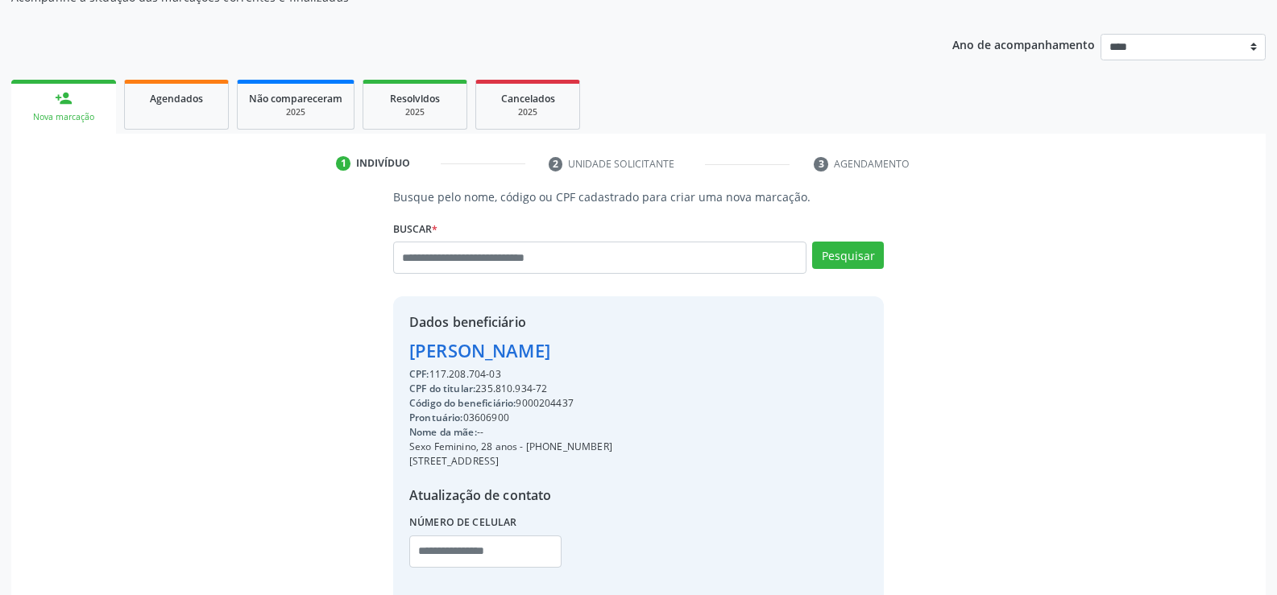
drag, startPoint x: 483, startPoint y: 388, endPoint x: 598, endPoint y: 391, distance: 114.4
click at [598, 391] on div "CPF do titular: 235.810.934-72" at bounding box center [510, 389] width 203 height 15
click at [598, 392] on div "CPF do titular: 235.810.934-72" at bounding box center [510, 389] width 203 height 15
drag, startPoint x: 478, startPoint y: 388, endPoint x: 620, endPoint y: 391, distance: 142.6
click at [612, 391] on div "CPF do titular: 235.810.934-72" at bounding box center [510, 389] width 203 height 15
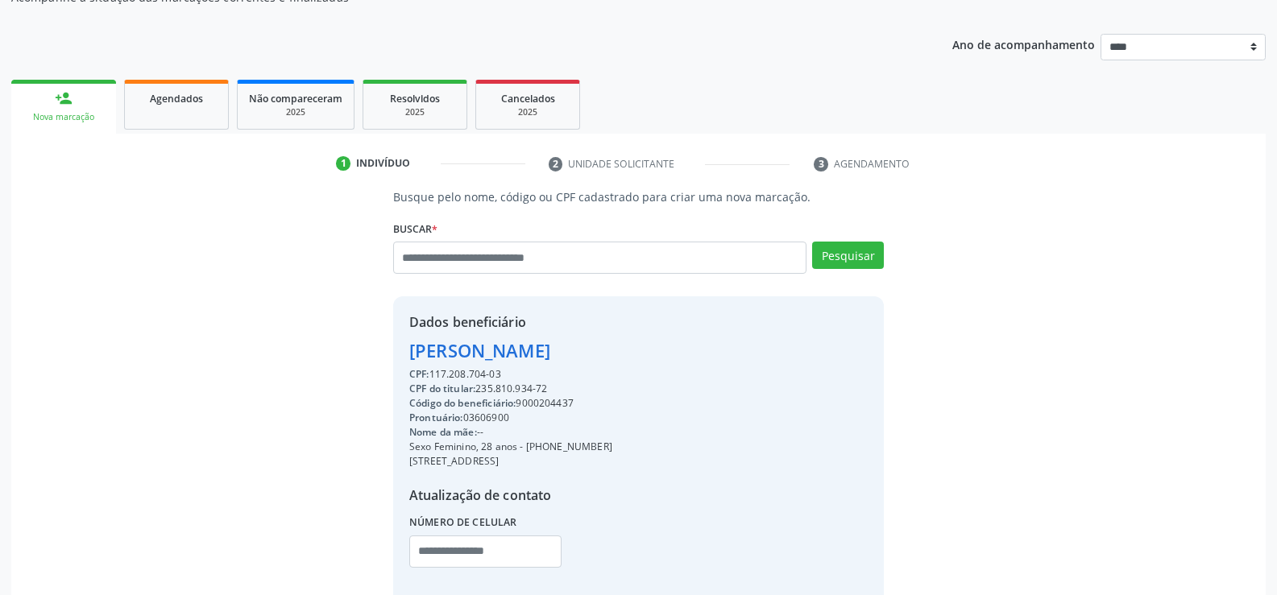
copy div "235.810.934-72"
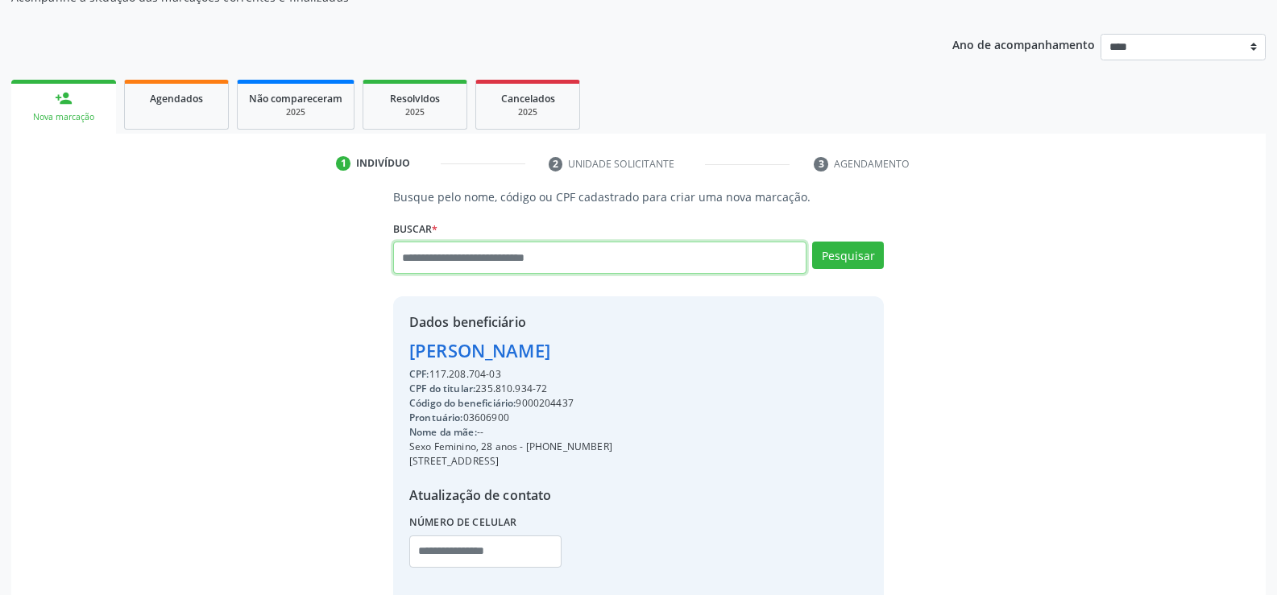
click at [533, 269] on input "text" at bounding box center [599, 258] width 413 height 32
paste input "**********"
type input "**********"
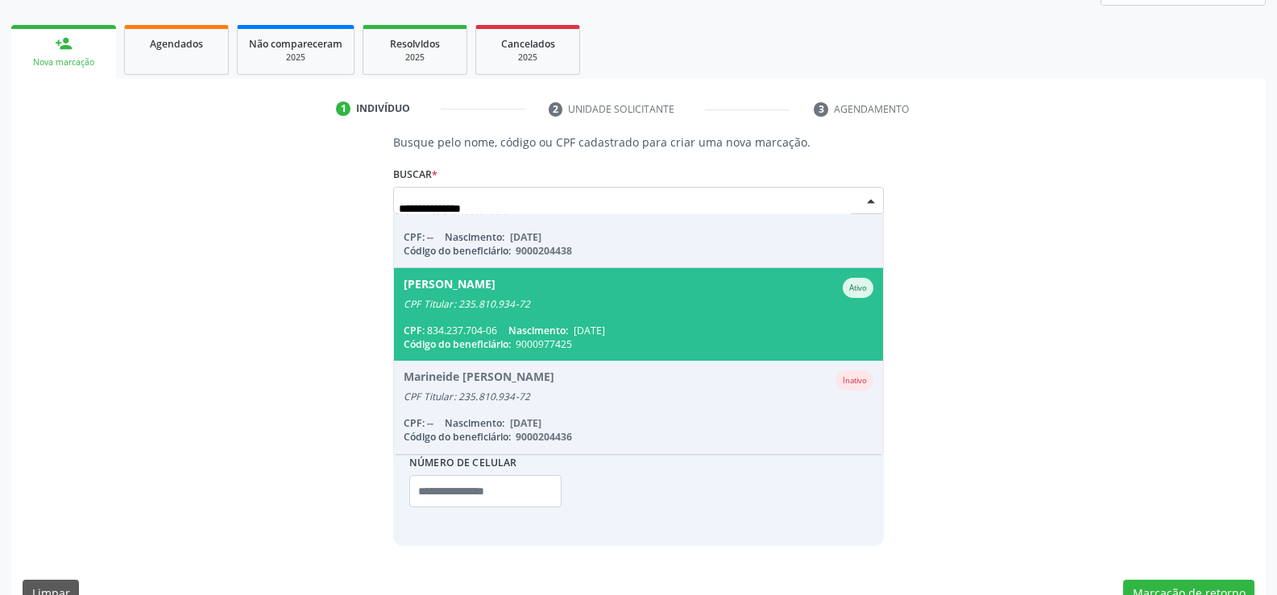
scroll to position [251, 0]
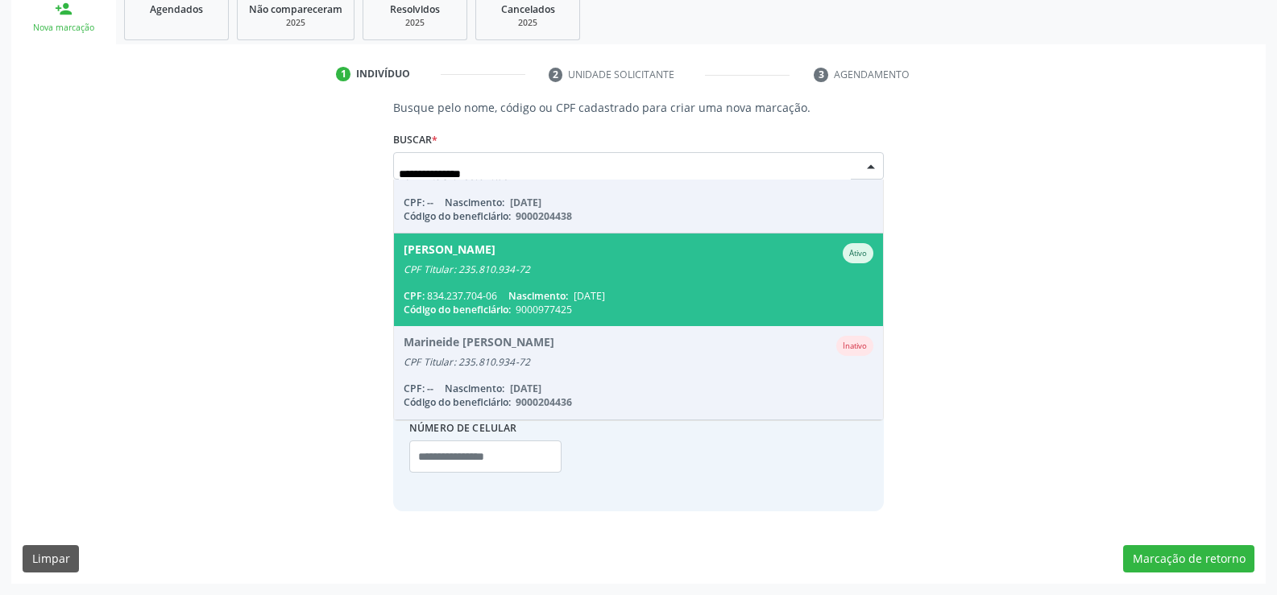
click at [524, 291] on span "Nascimento:" at bounding box center [538, 296] width 60 height 14
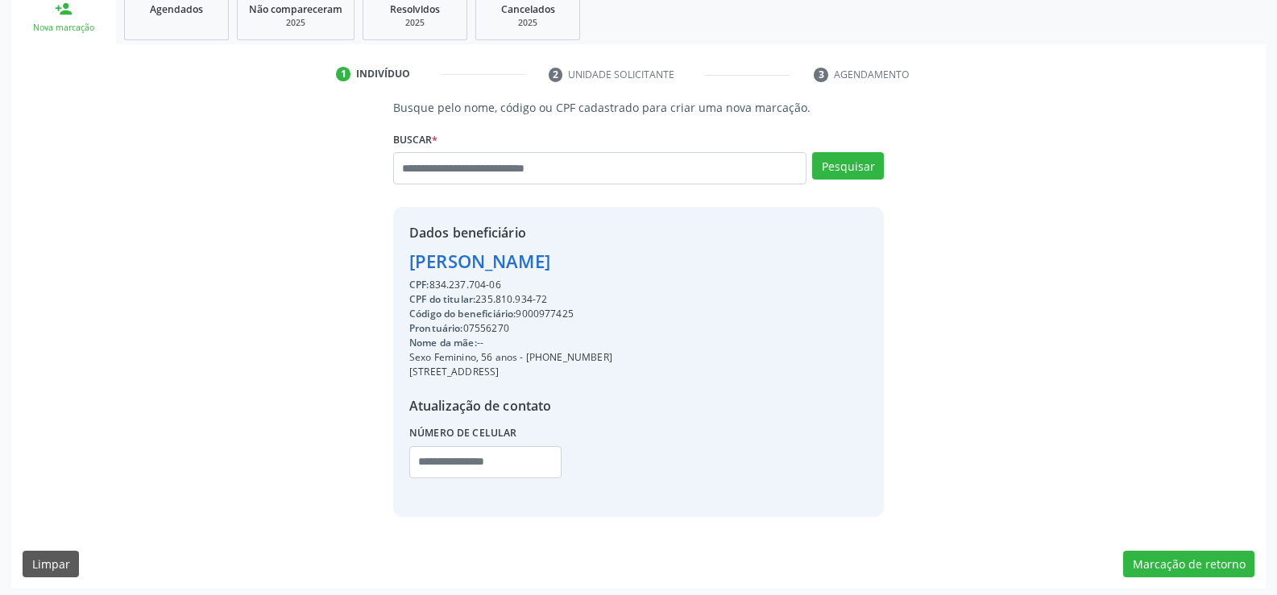
scroll to position [255, 0]
